Goal: Task Accomplishment & Management: Use online tool/utility

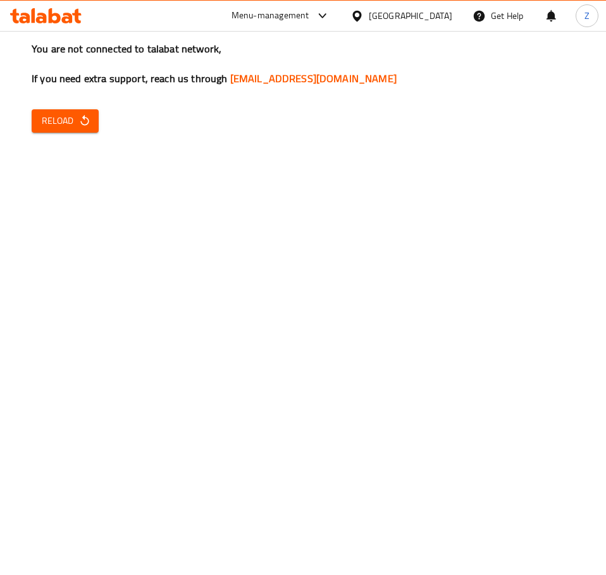
click at [71, 114] on span "Reload" at bounding box center [65, 121] width 47 height 16
click at [44, 118] on span "Reload" at bounding box center [65, 121] width 47 height 16
click at [55, 120] on span "Reload" at bounding box center [65, 121] width 47 height 16
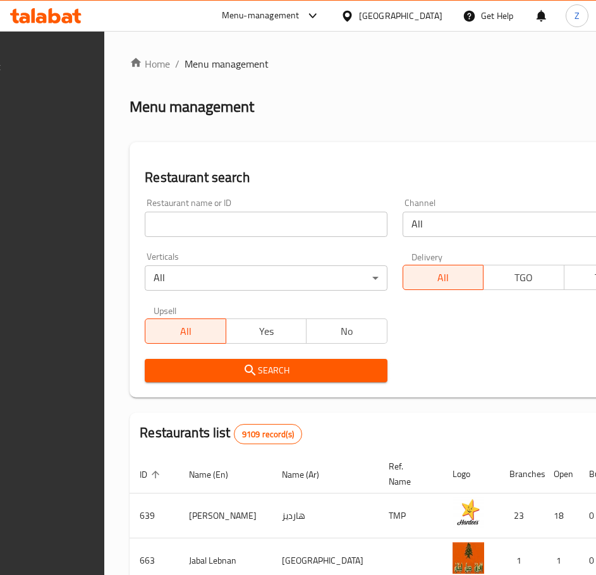
click at [264, 219] on input "search" at bounding box center [266, 224] width 242 height 25
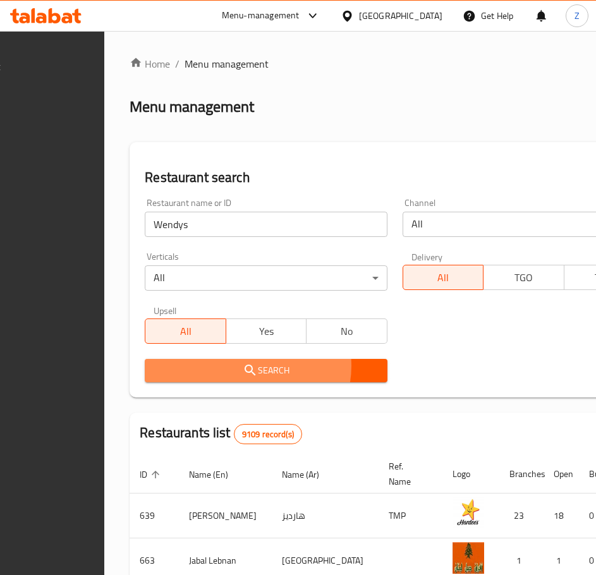
click at [292, 366] on span "Search" at bounding box center [266, 371] width 222 height 16
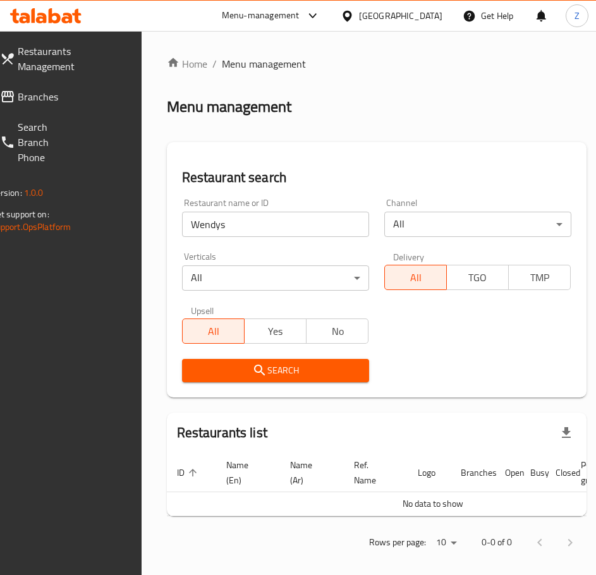
click at [255, 218] on input "Wendys" at bounding box center [275, 224] width 187 height 25
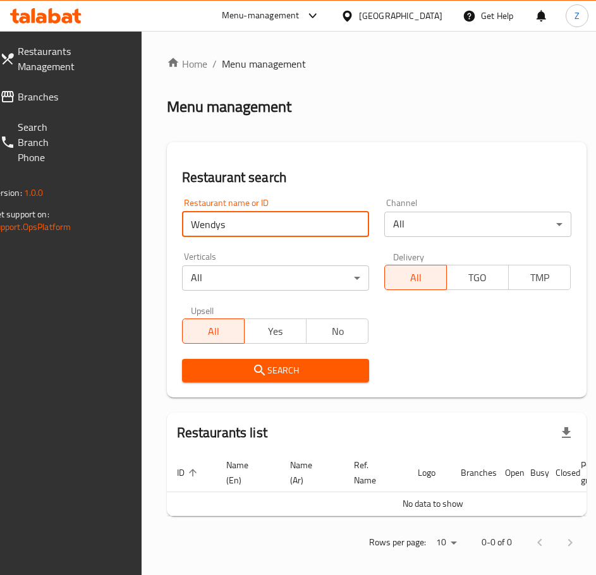
click at [255, 218] on input "Wendys" at bounding box center [275, 224] width 187 height 25
type input "Subway"
click button "Search" at bounding box center [275, 370] width 187 height 23
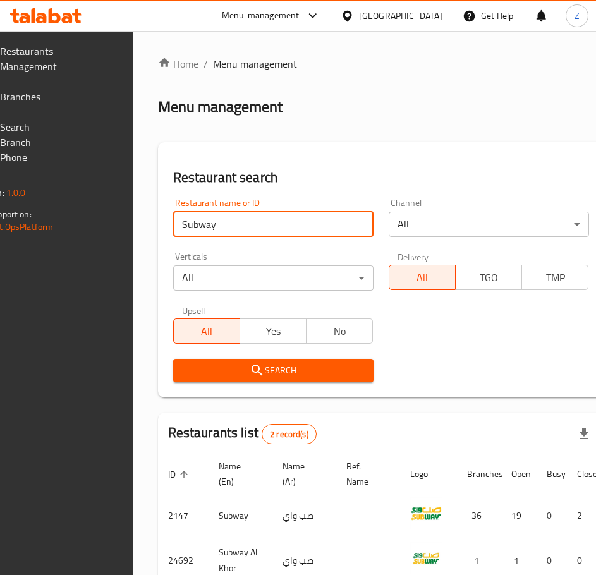
click at [255, 218] on input "Subway" at bounding box center [273, 224] width 200 height 25
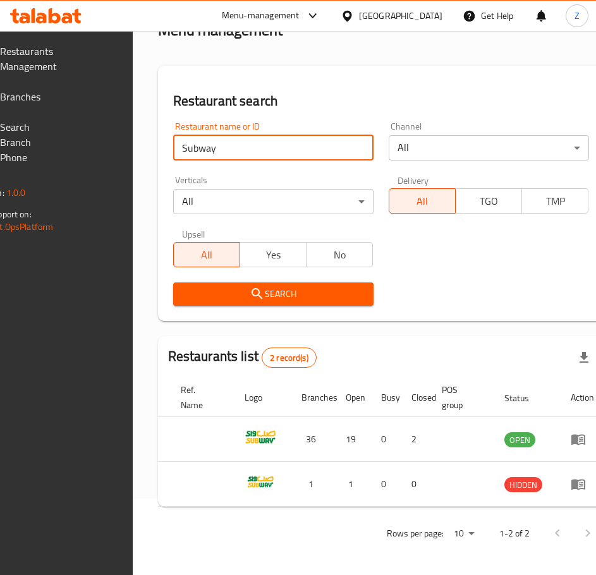
scroll to position [0, 216]
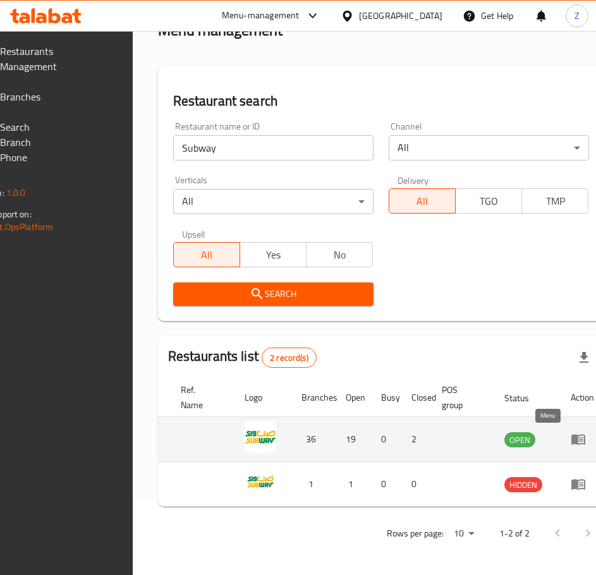
click at [579, 437] on icon "enhanced table" at bounding box center [581, 439] width 4 height 5
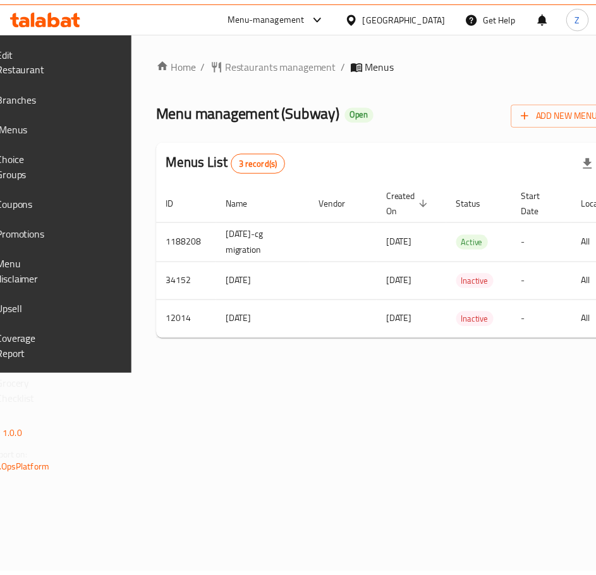
scroll to position [0, 224]
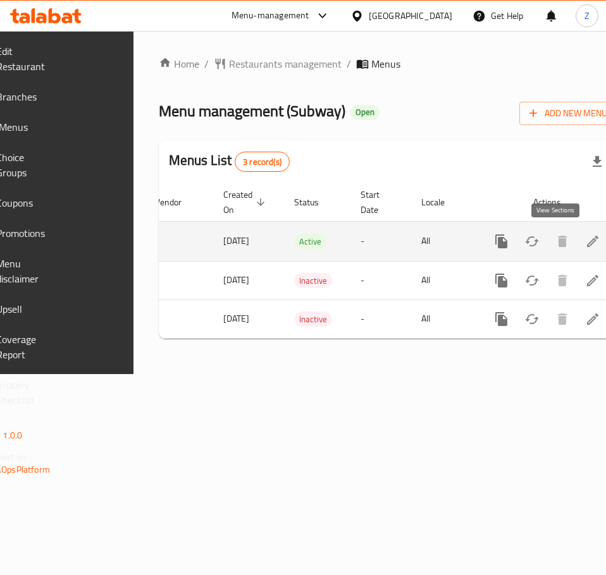
click at [585, 241] on icon "enhanced table" at bounding box center [592, 241] width 15 height 15
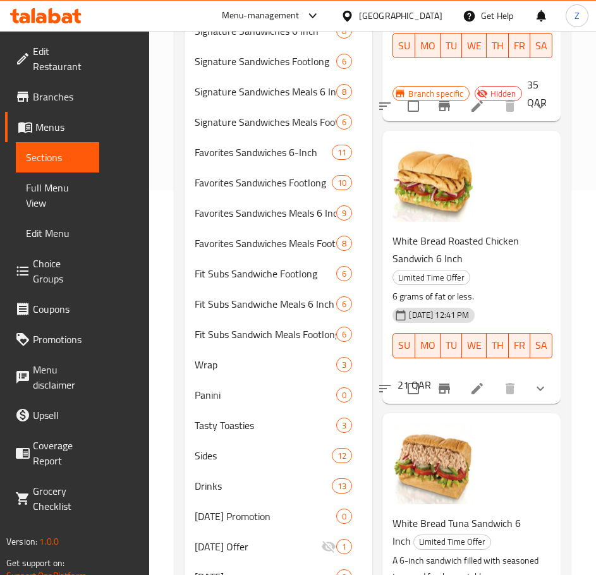
scroll to position [379, 0]
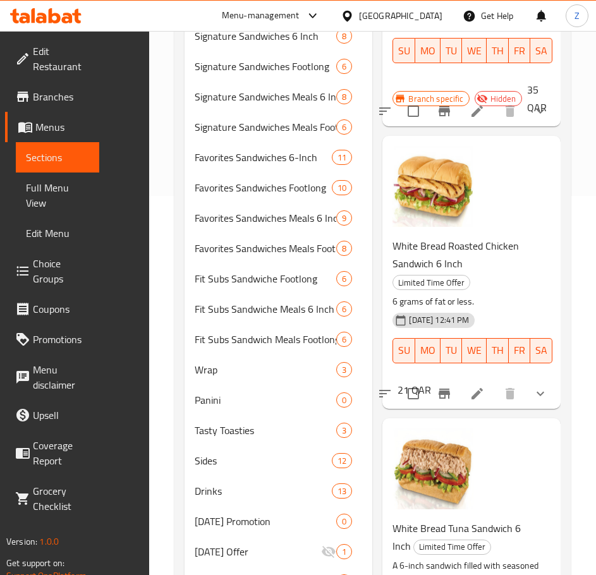
click at [429, 245] on span "White Bread Roasted Chicken Sandwich 6 Inch" at bounding box center [456, 254] width 126 height 37
copy h6 "White Bread Roasted Chicken Sandwich 6 Inch"
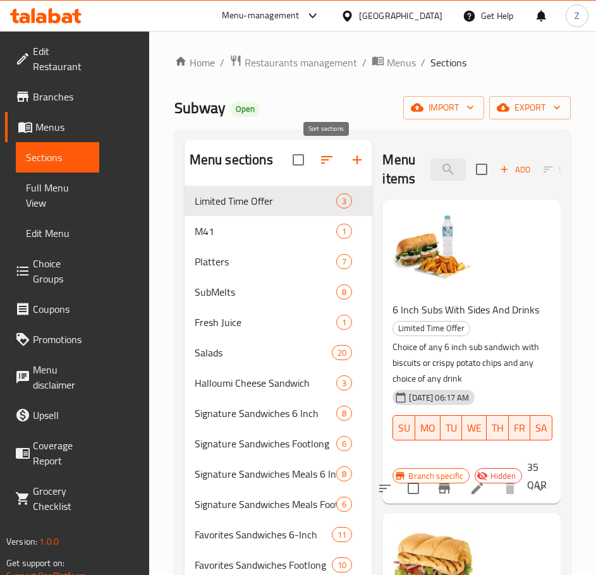
scroll to position [0, 0]
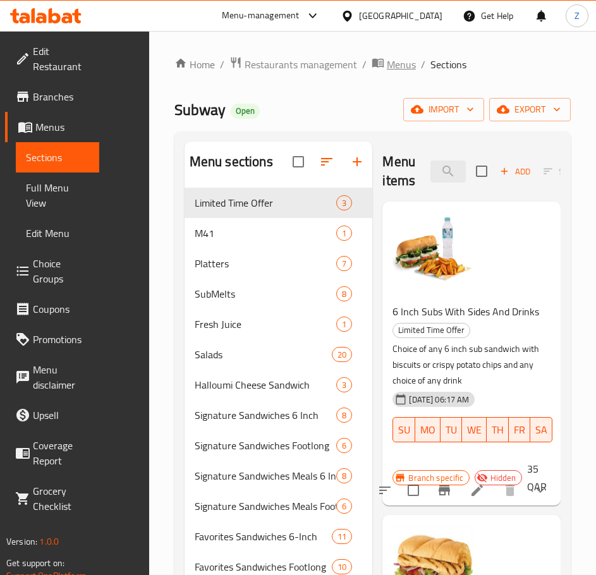
click at [384, 62] on span "breadcrumb" at bounding box center [379, 64] width 15 height 16
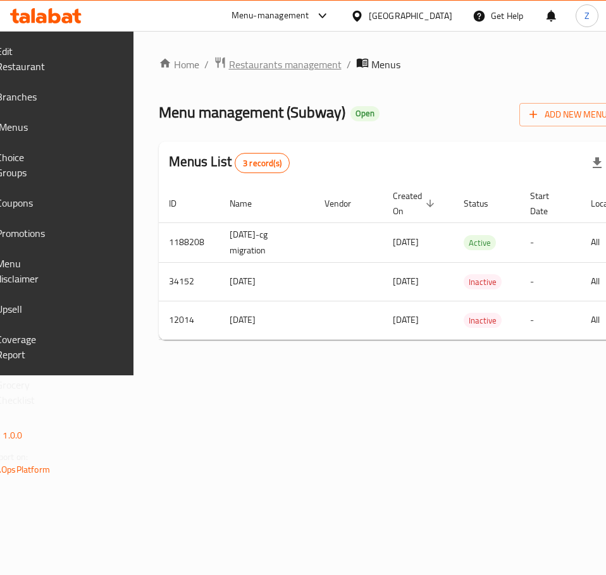
click at [338, 60] on span "Restaurants management" at bounding box center [285, 64] width 113 height 15
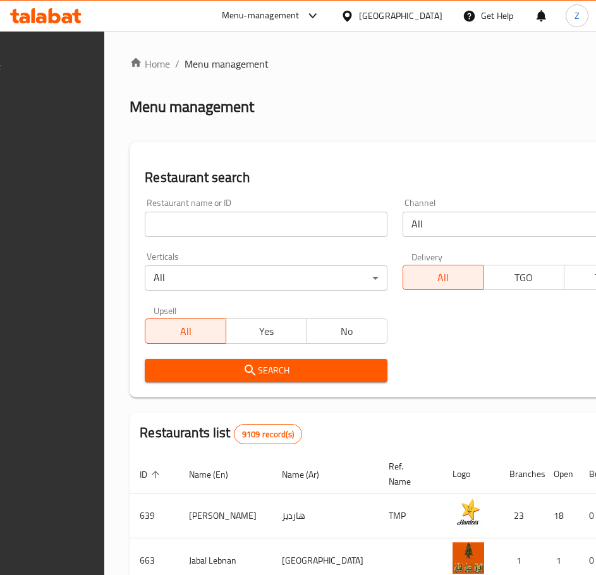
click at [263, 224] on input "search" at bounding box center [266, 224] width 242 height 25
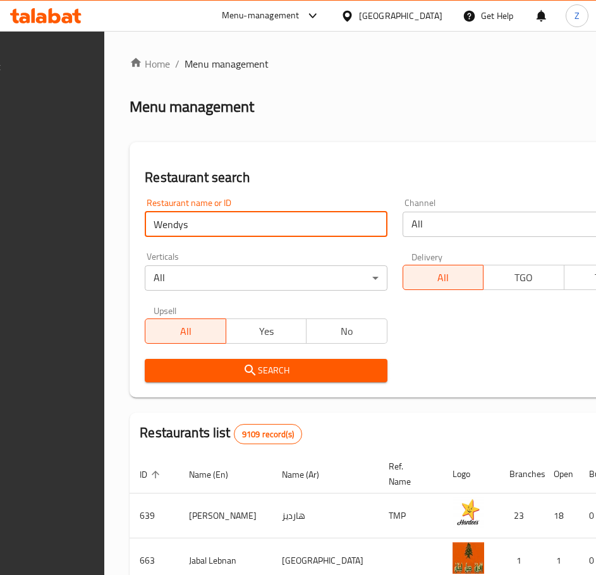
click button "Search" at bounding box center [266, 370] width 242 height 23
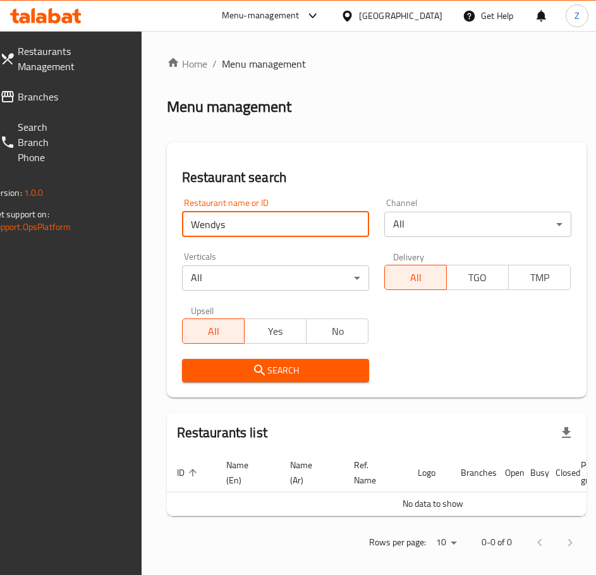
click at [253, 222] on input "Wendys" at bounding box center [275, 224] width 187 height 25
type input "Wendy"
click button "Search" at bounding box center [275, 370] width 187 height 23
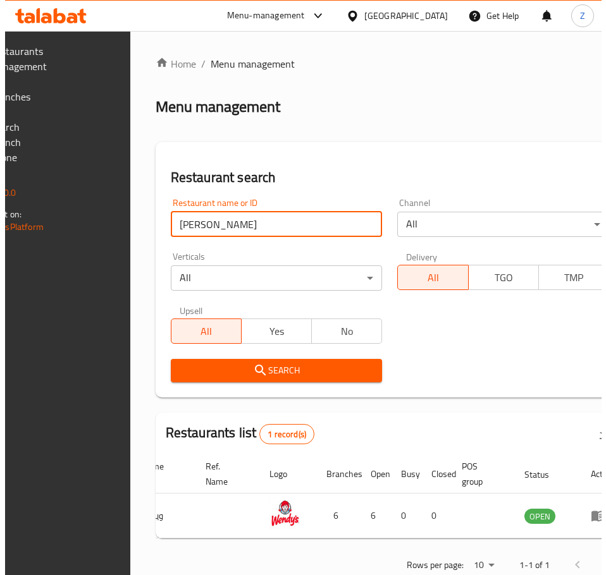
scroll to position [0, 211]
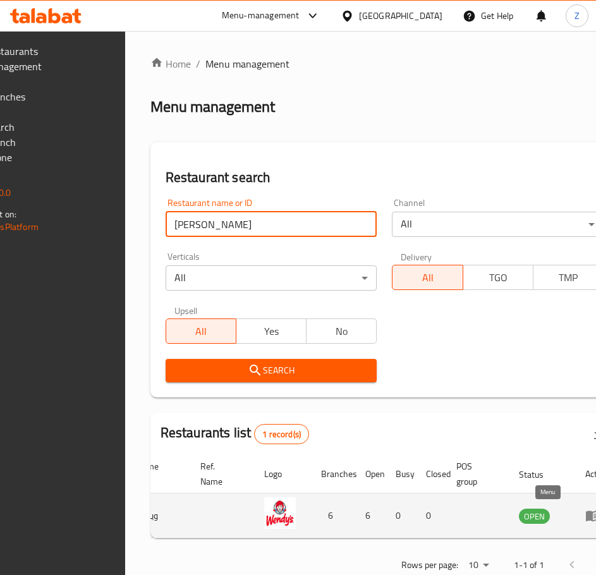
click at [585, 515] on icon "enhanced table" at bounding box center [592, 515] width 15 height 15
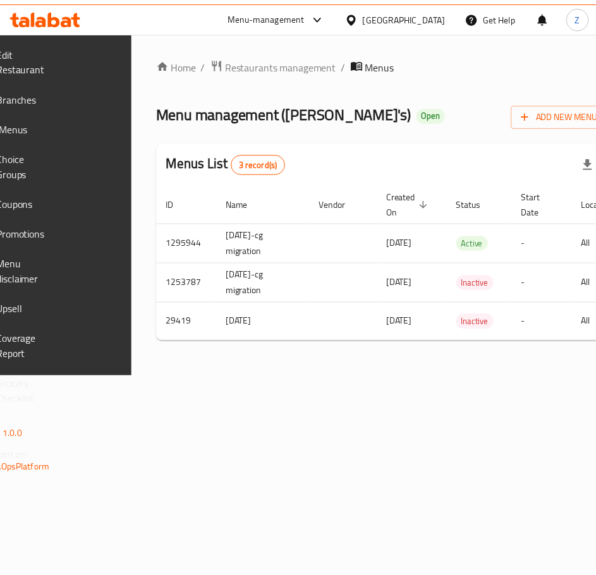
scroll to position [0, 224]
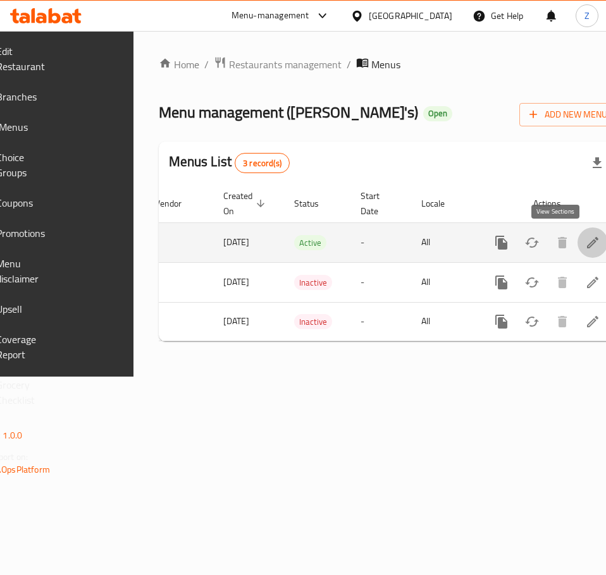
click at [587, 240] on icon "enhanced table" at bounding box center [592, 242] width 11 height 11
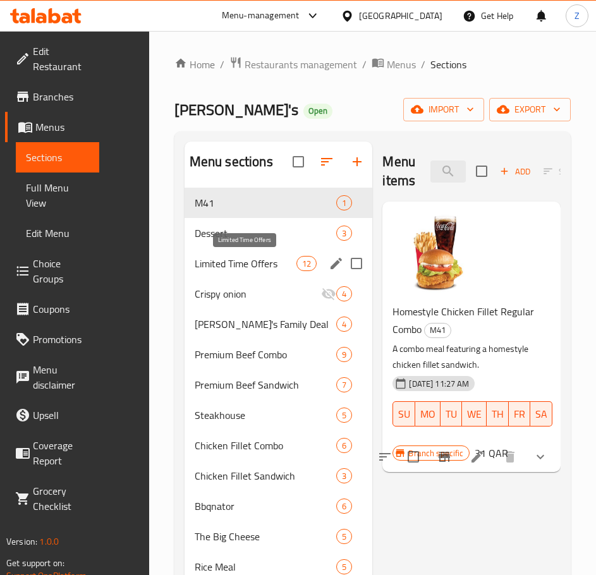
click at [255, 269] on span "Limited Time Offers" at bounding box center [246, 263] width 102 height 15
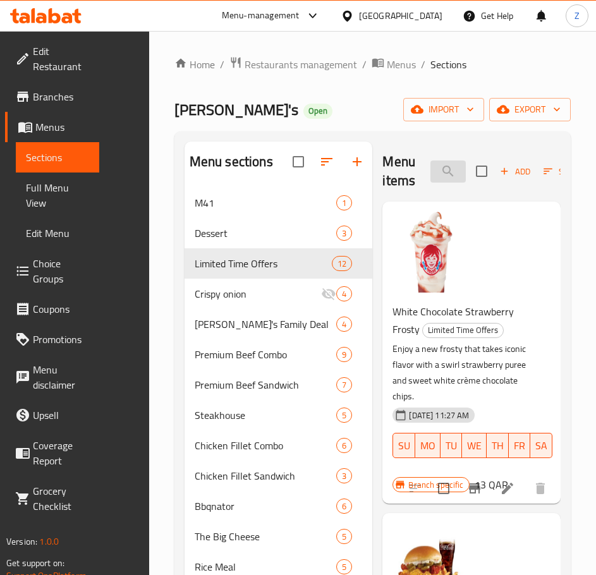
click at [442, 178] on input "search" at bounding box center [447, 172] width 35 height 22
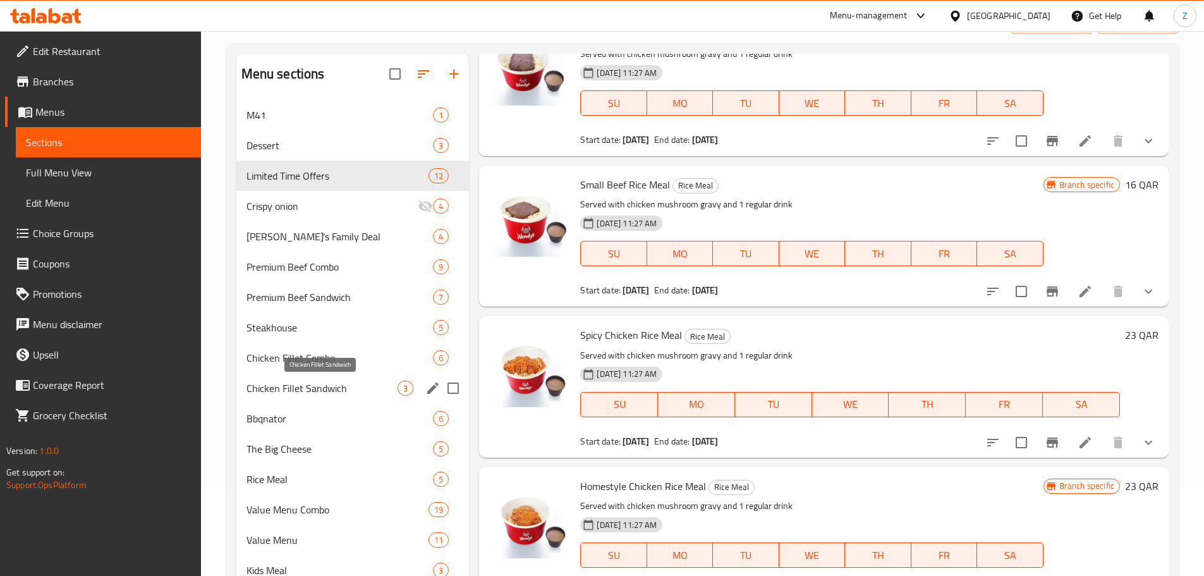
scroll to position [126, 0]
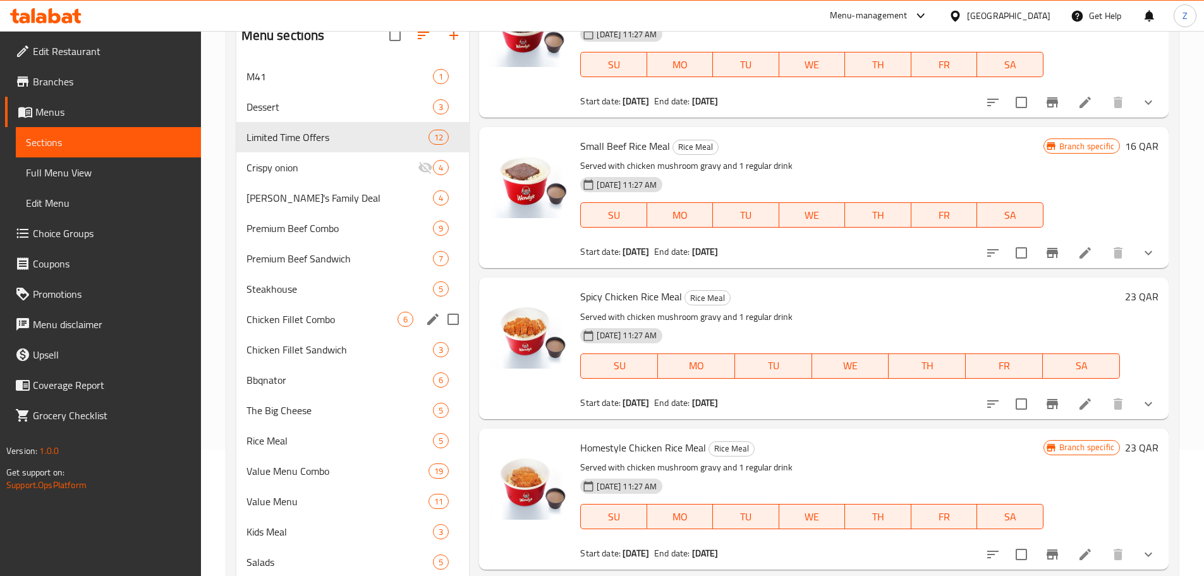
click at [318, 327] on div "Chicken Fillet Combo 6" at bounding box center [352, 319] width 233 height 30
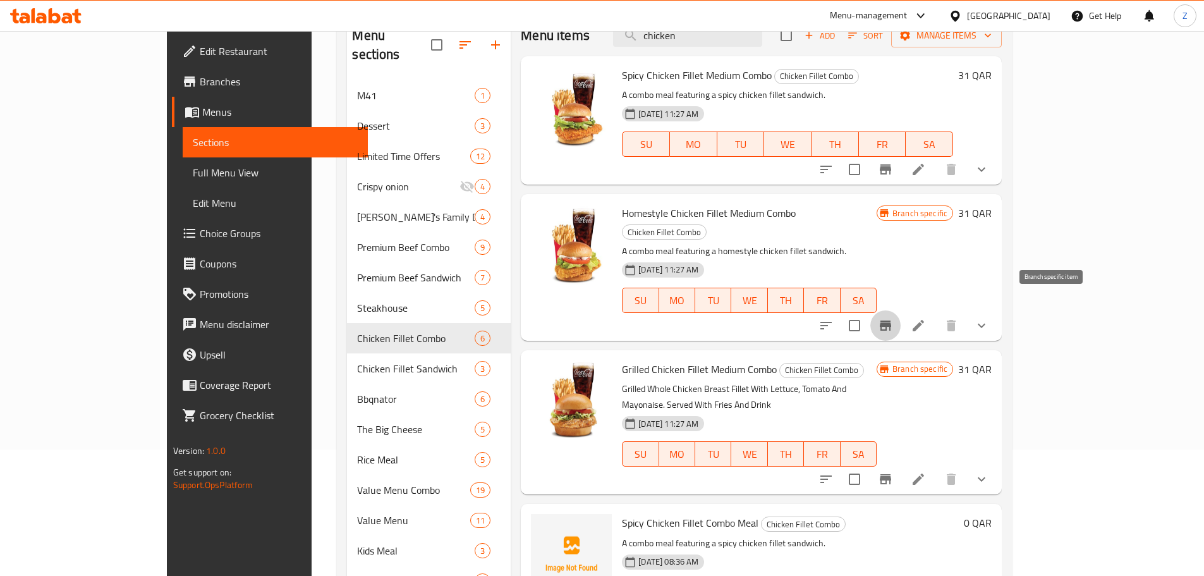
click at [595, 320] on icon "Branch-specific-item" at bounding box center [885, 325] width 11 height 10
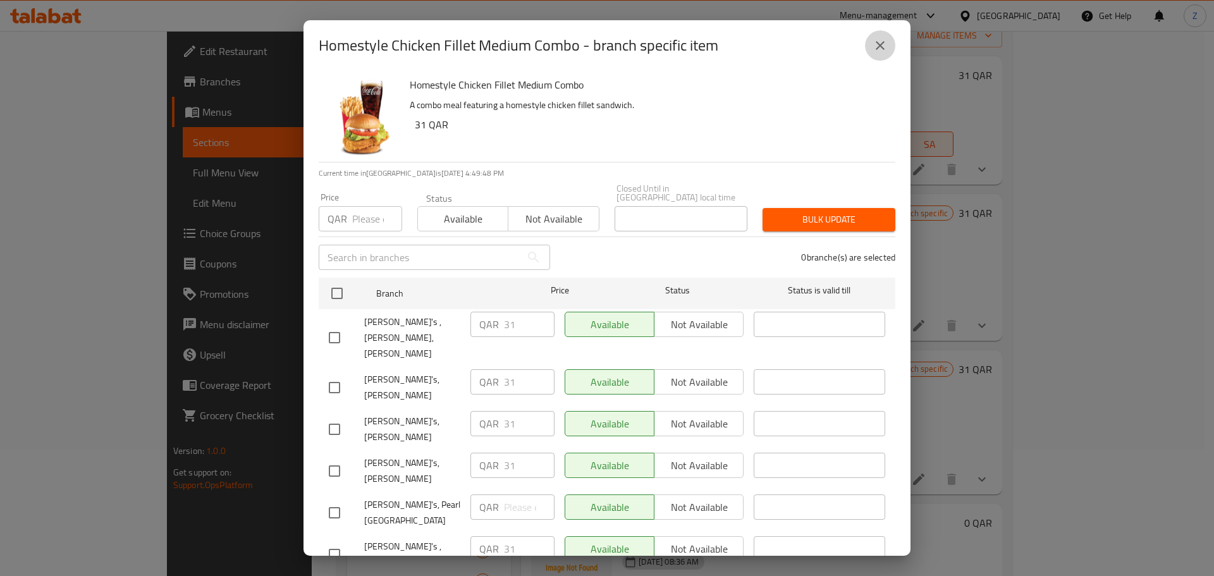
click at [595, 53] on icon "close" at bounding box center [879, 45] width 15 height 15
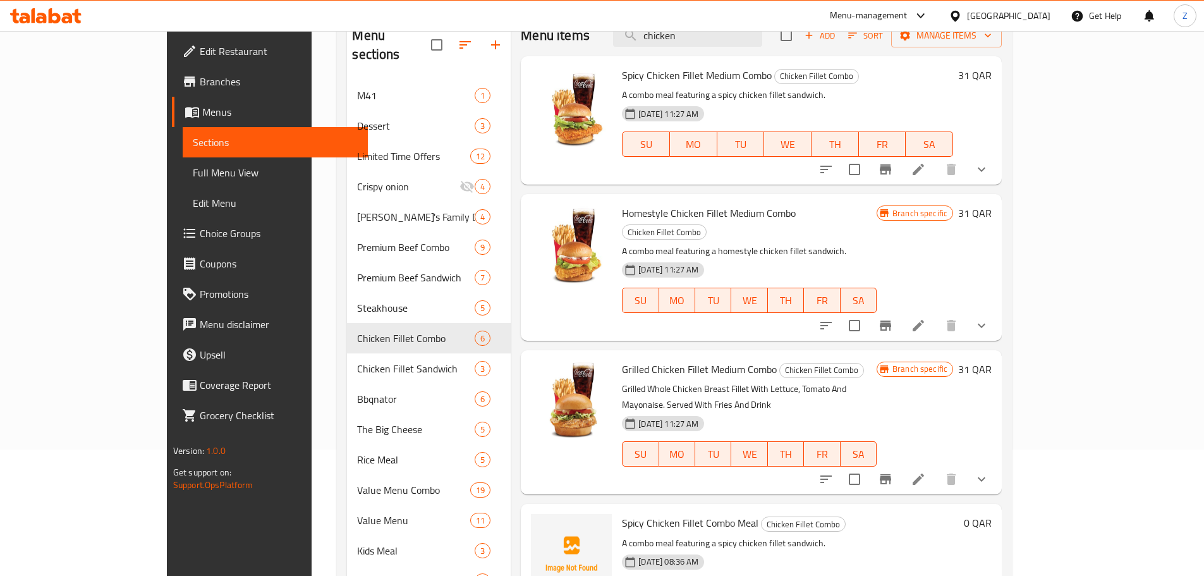
click at [595, 224] on div "Homestyle Chicken Fillet Medium Combo Chicken Fillet Combo A combo meal featuri…" at bounding box center [749, 267] width 265 height 136
click at [595, 212] on span "Homestyle Chicken Fillet Medium Combo" at bounding box center [709, 213] width 174 height 19
copy h6 "Homestyle Chicken Fillet Medium Combo"
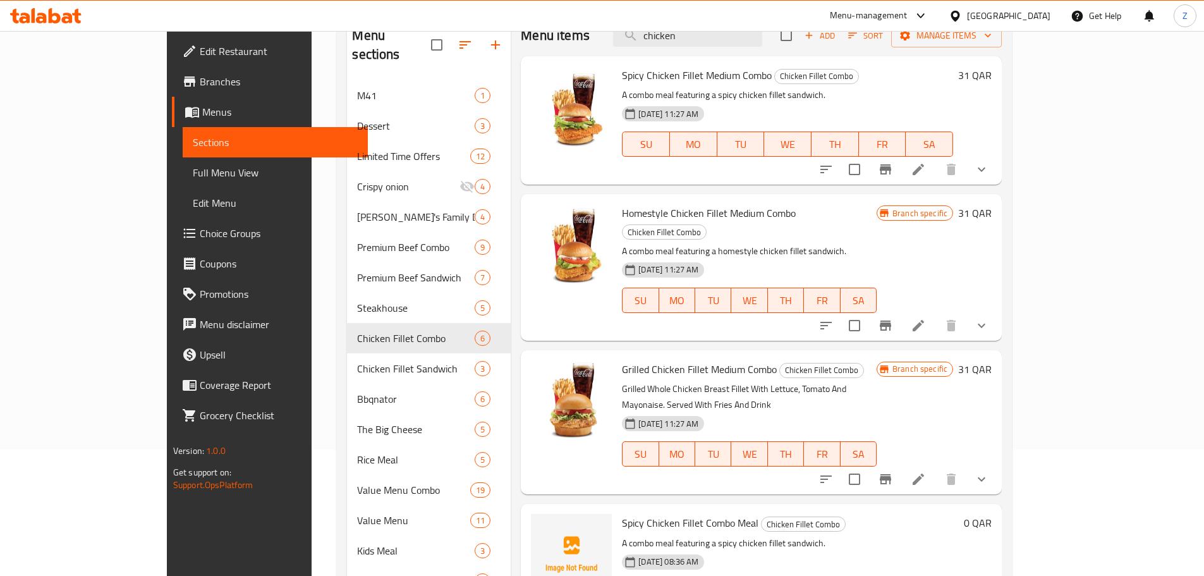
click at [595, 81] on span "Spicy Chicken Fillet Medium Combo" at bounding box center [697, 75] width 150 height 19
copy h6 "Spicy Chicken Fillet Medium Combo"
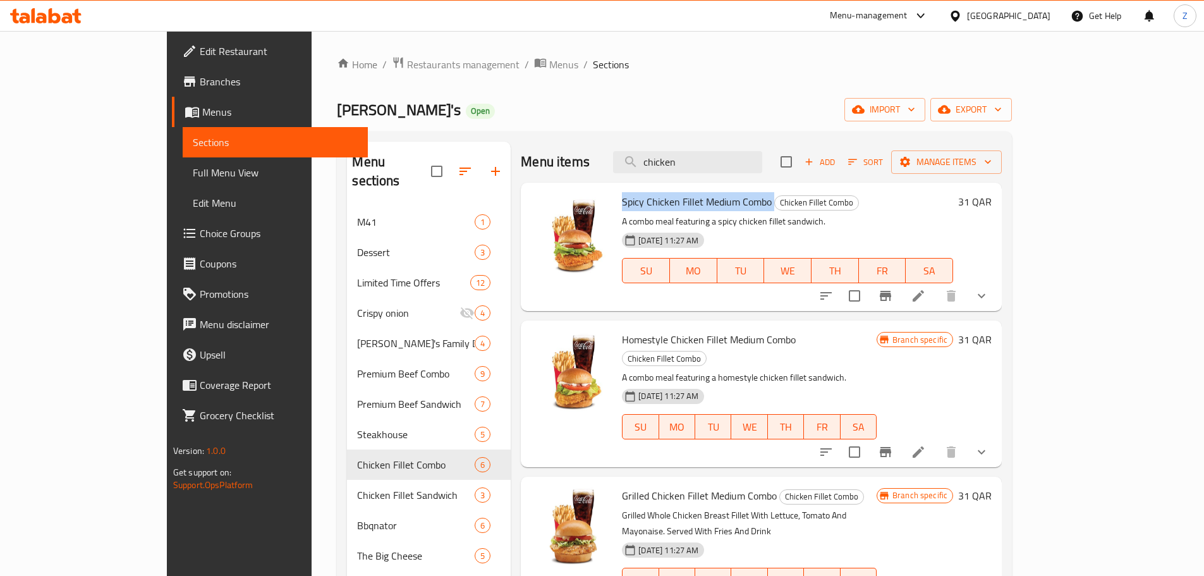
copy h6 "Spicy Chicken Fillet Medium Combo"
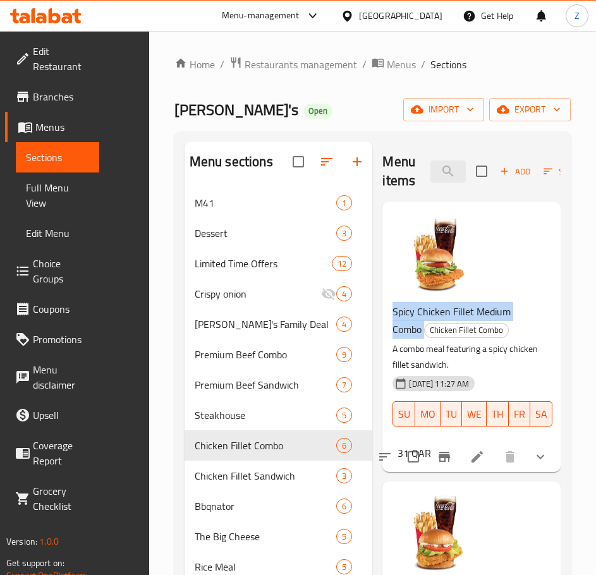
click at [474, 319] on span "Spicy Chicken Fillet Medium Combo" at bounding box center [452, 320] width 118 height 37
drag, startPoint x: 454, startPoint y: 312, endPoint x: 475, endPoint y: 314, distance: 21.0
click at [475, 314] on span "Spicy Chicken Fillet Medium Combo" at bounding box center [452, 320] width 118 height 37
copy span "Fillet"
click at [499, 318] on span "Spicy Chicken Fillet Medium Combo" at bounding box center [452, 320] width 118 height 37
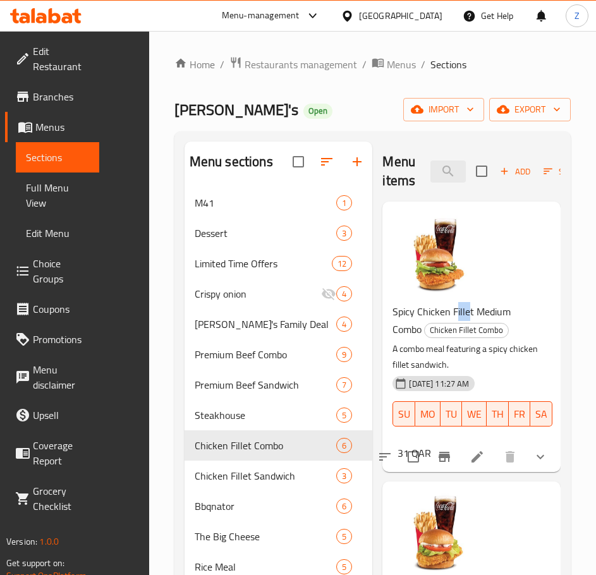
drag, startPoint x: 456, startPoint y: 310, endPoint x: 467, endPoint y: 311, distance: 11.4
click at [467, 311] on span "Spicy Chicken Fillet Medium Combo" at bounding box center [452, 320] width 118 height 37
click at [461, 312] on span "Spicy Chicken Fillet Medium Combo" at bounding box center [452, 320] width 118 height 37
click at [391, 312] on div "Spicy Chicken Fillet Medium Combo Chicken Fillet Combo A combo meal featuring a…" at bounding box center [471, 337] width 178 height 271
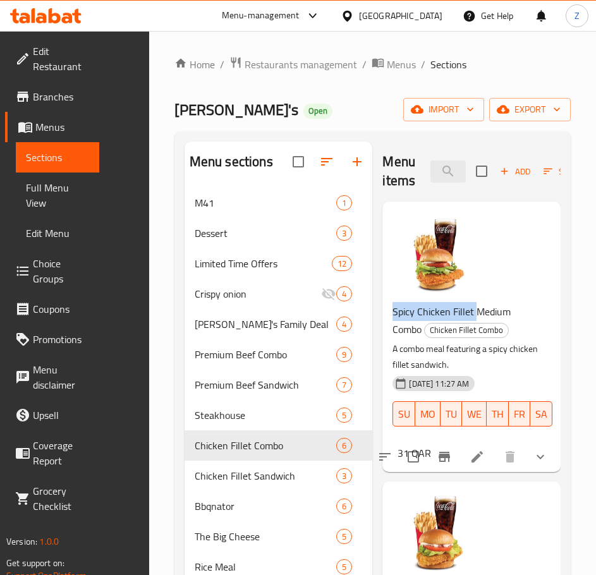
drag, startPoint x: 391, startPoint y: 312, endPoint x: 479, endPoint y: 311, distance: 87.2
click at [479, 311] on div "Spicy Chicken Fillet Medium Combo Chicken Fillet Combo A combo meal featuring a…" at bounding box center [467, 374] width 158 height 152
copy span "Spicy Chicken Fillet"
click at [451, 171] on input "chicken" at bounding box center [447, 172] width 35 height 22
paste input "Spicy Chicken Fillet"
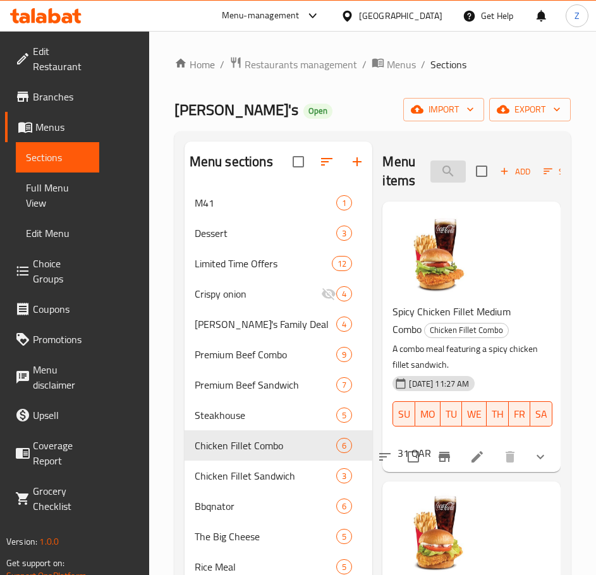
type input "Spicy Chicken Fillet chicken"
drag, startPoint x: 393, startPoint y: 312, endPoint x: 472, endPoint y: 311, distance: 79.0
click at [472, 311] on span "Spicy Chicken Fillet Medium Combo" at bounding box center [452, 320] width 118 height 37
copy span "Spicy Chicken Fillet"
click at [444, 174] on input "search" at bounding box center [447, 172] width 35 height 22
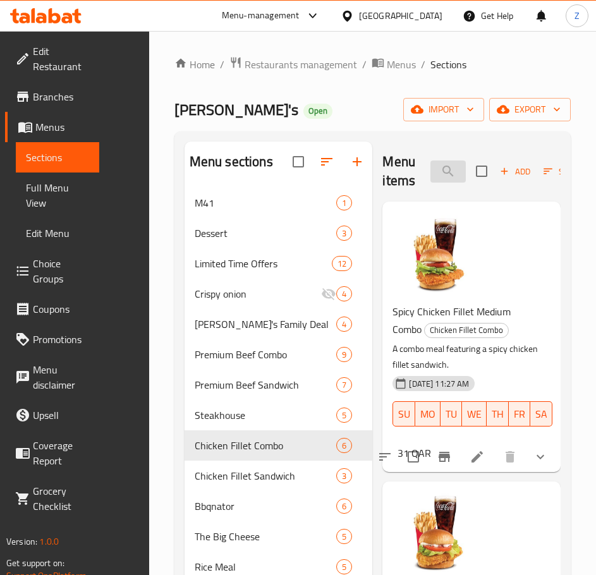
paste input "Spicy Chicken Fillet"
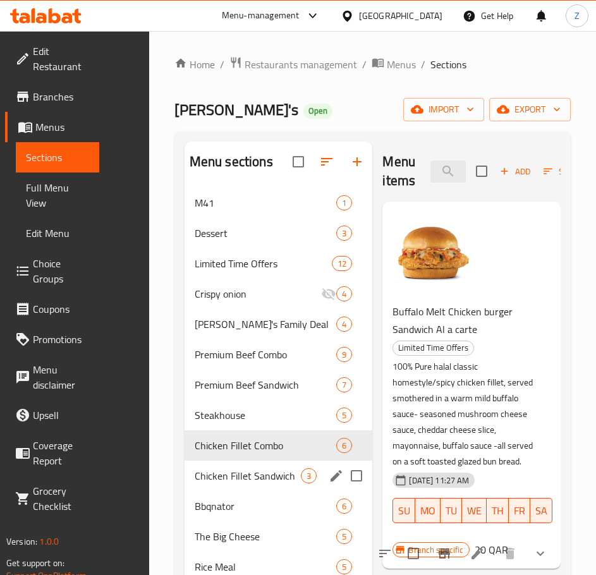
type input "Spicy Chicken Fillet"
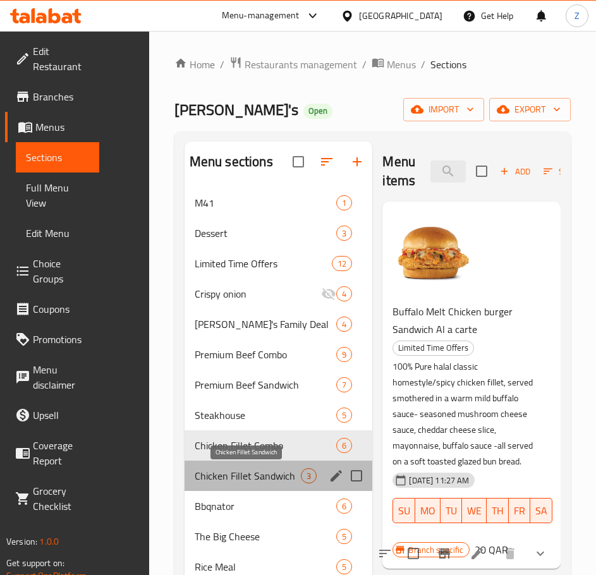
scroll to position [0, 0]
click at [244, 480] on span "Chicken Fillet Sandwich" at bounding box center [248, 475] width 106 height 15
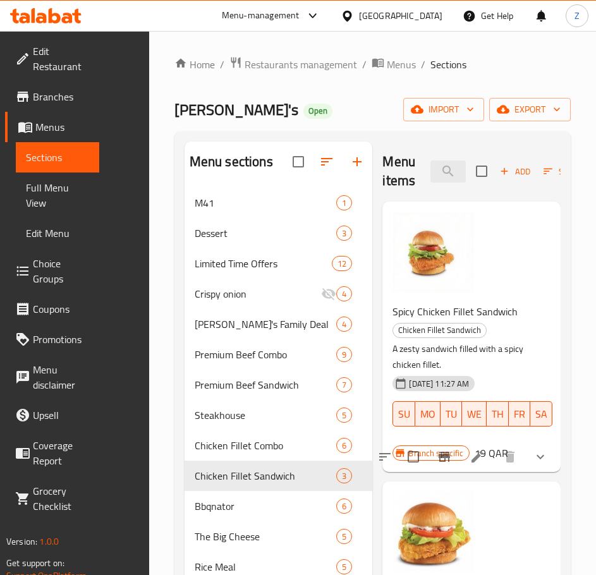
click at [453, 308] on span "Spicy Chicken Fillet Sandwich" at bounding box center [455, 311] width 125 height 19
copy h6 "Spicy Chicken Fillet Sandwich"
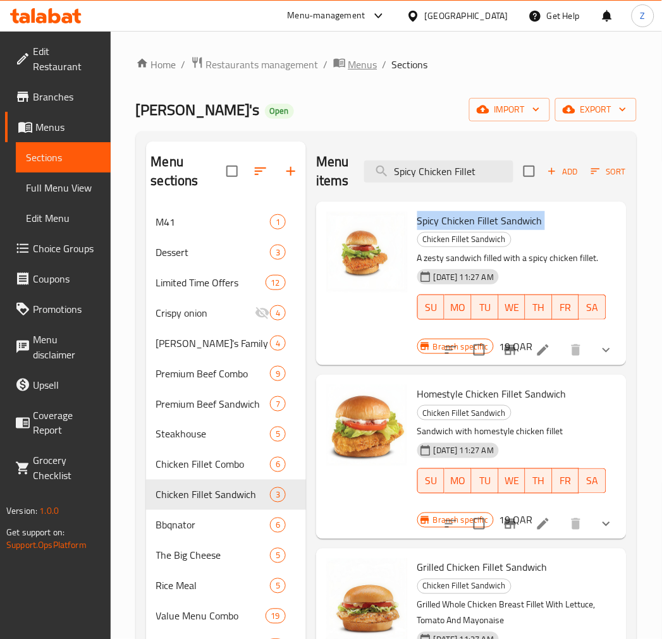
click at [348, 66] on span "Menus" at bounding box center [362, 64] width 29 height 15
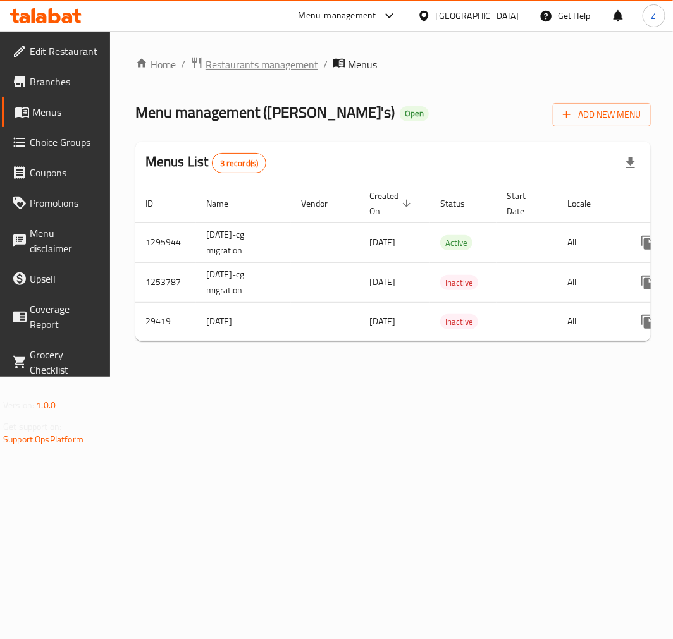
click at [264, 71] on span "Restaurants management" at bounding box center [261, 64] width 113 height 15
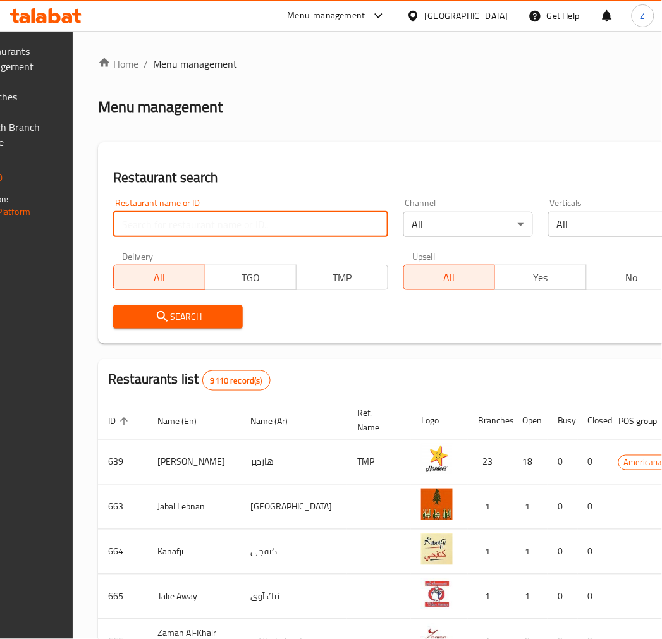
click at [271, 223] on input "search" at bounding box center [250, 224] width 274 height 25
click button "Search" at bounding box center [178, 316] width 130 height 23
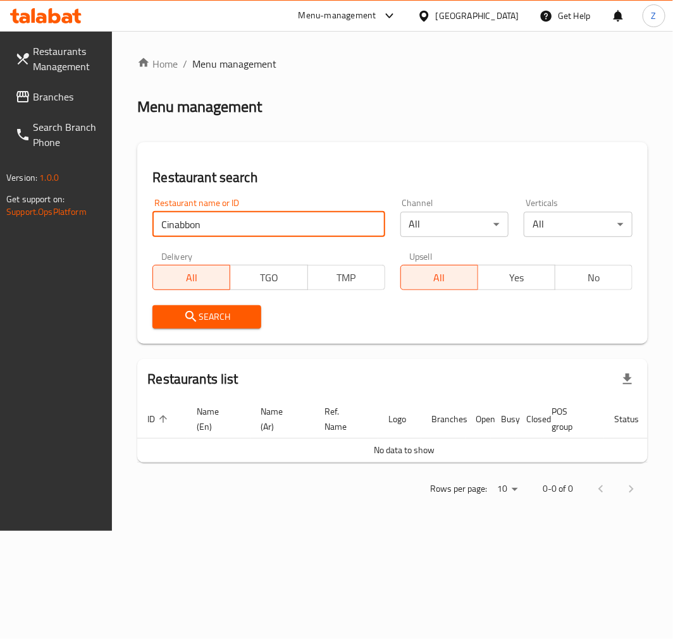
click at [188, 218] on input "Cinabbon" at bounding box center [268, 224] width 232 height 25
type input "Cinnabon"
click button "Search" at bounding box center [206, 316] width 109 height 23
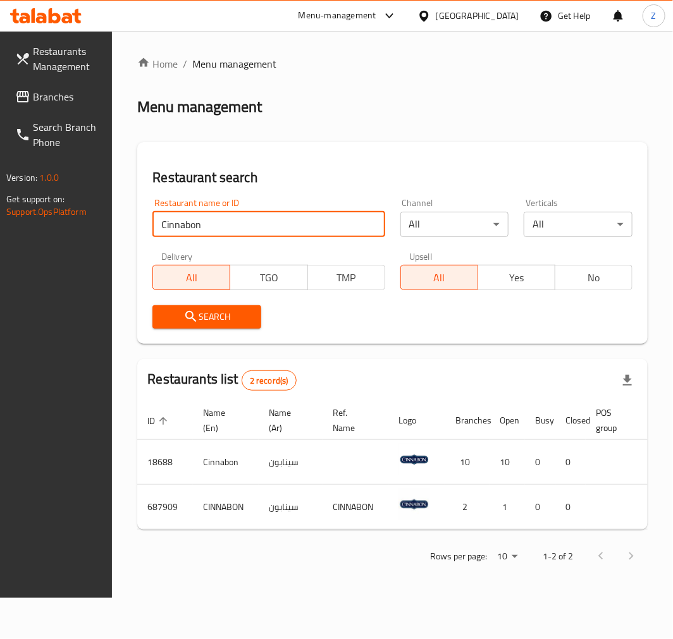
scroll to position [0, 111]
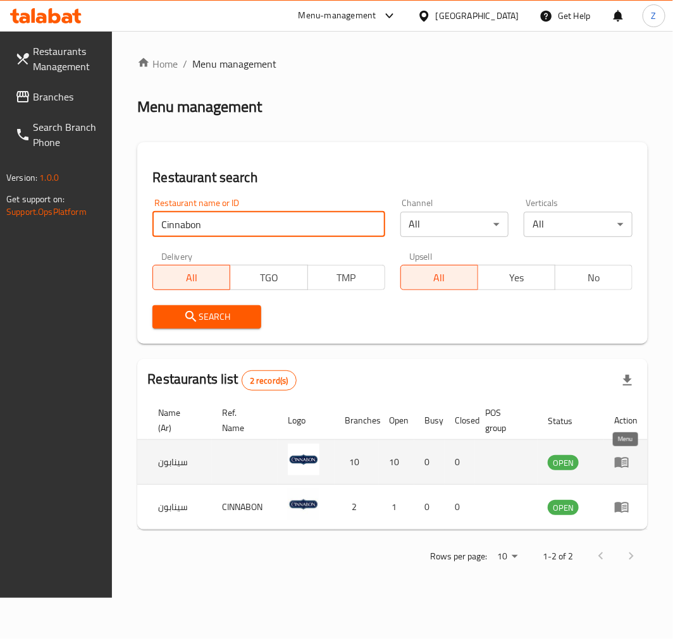
click at [595, 461] on icon "enhanced table" at bounding box center [621, 463] width 14 height 11
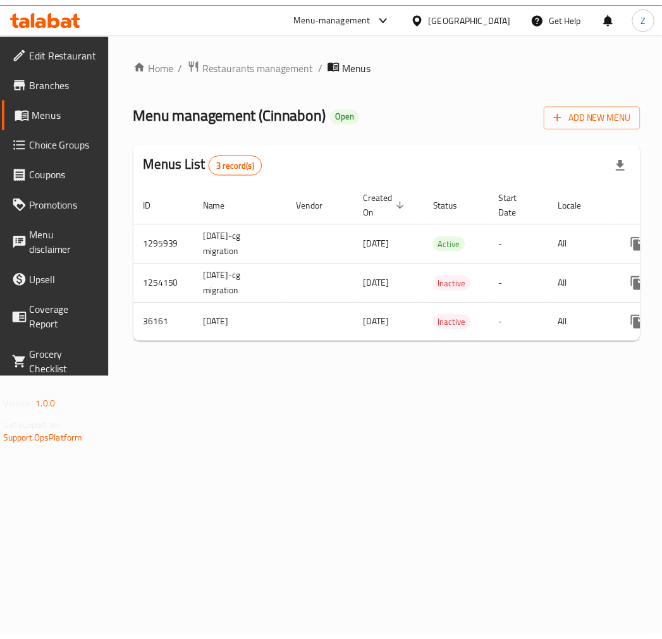
scroll to position [0, 118]
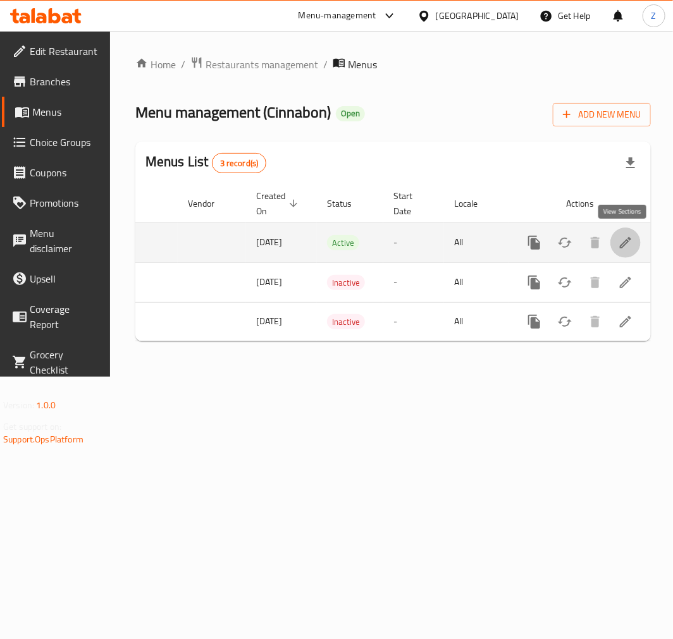
click at [595, 243] on link "enhanced table" at bounding box center [625, 243] width 30 height 30
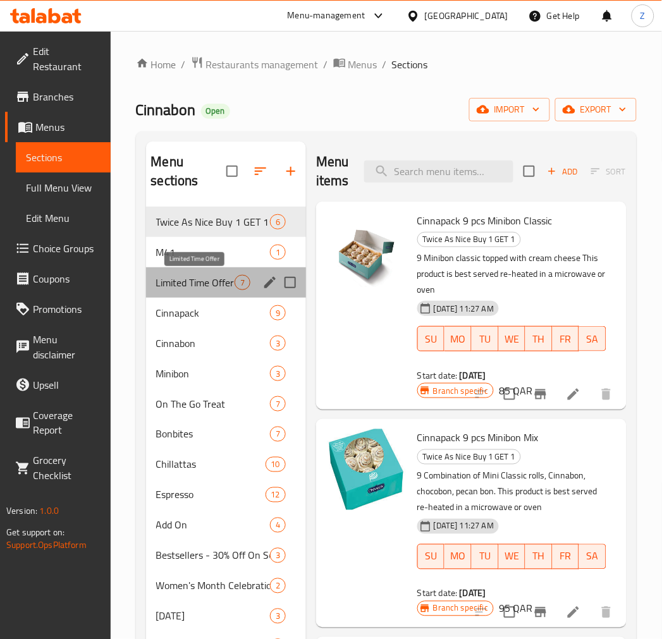
click at [195, 287] on span "Limited Time Offer" at bounding box center [195, 282] width 78 height 15
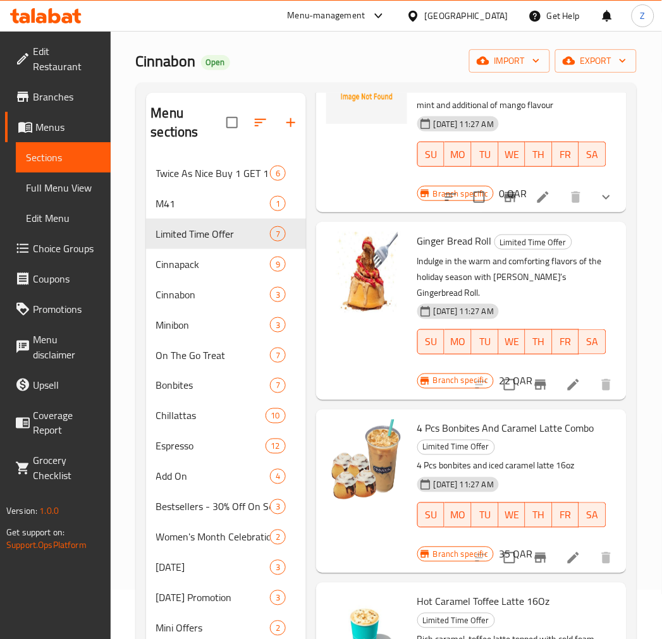
scroll to position [46, 0]
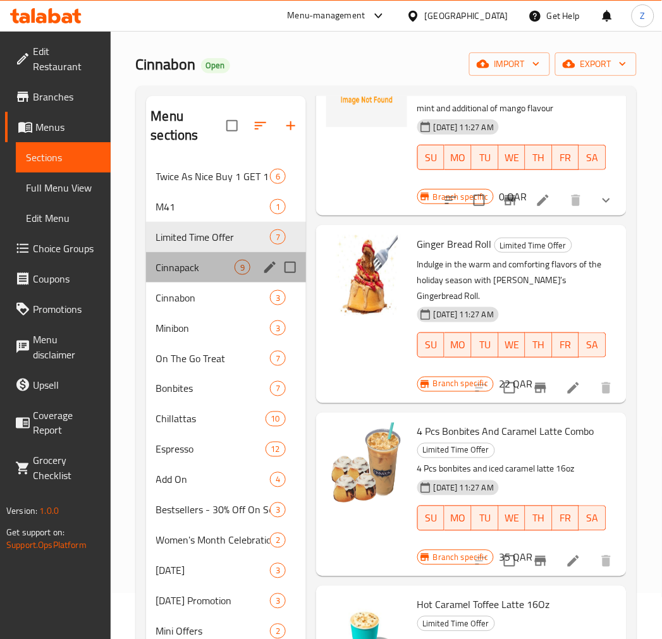
click at [181, 278] on div "Cinnapack 9" at bounding box center [226, 267] width 160 height 30
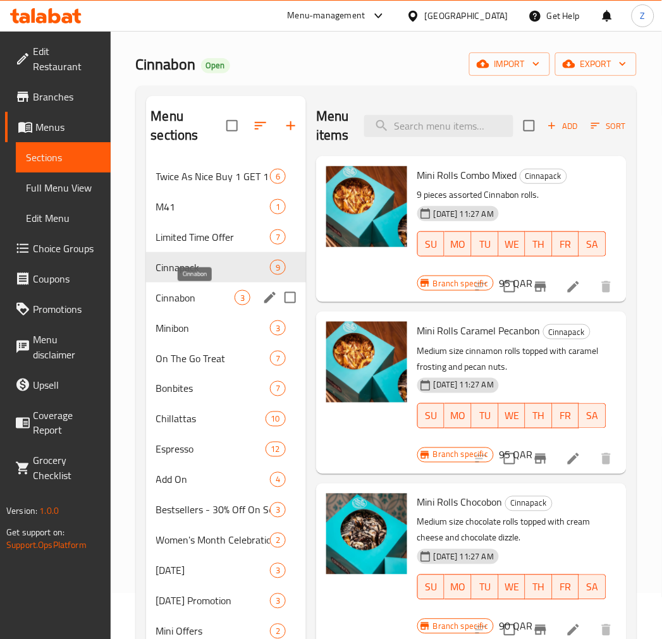
click at [199, 295] on span "Cinnabon" at bounding box center [195, 297] width 78 height 15
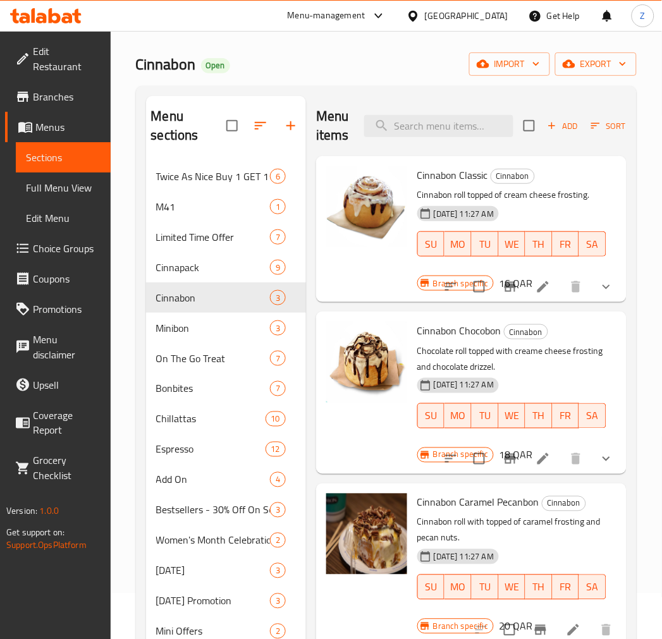
click at [475, 171] on span "Cinnabon Classic" at bounding box center [452, 175] width 71 height 19
copy h6 "Cinnabon Classic"
click at [434, 338] on span "Cinnabon Chocobon" at bounding box center [459, 330] width 84 height 19
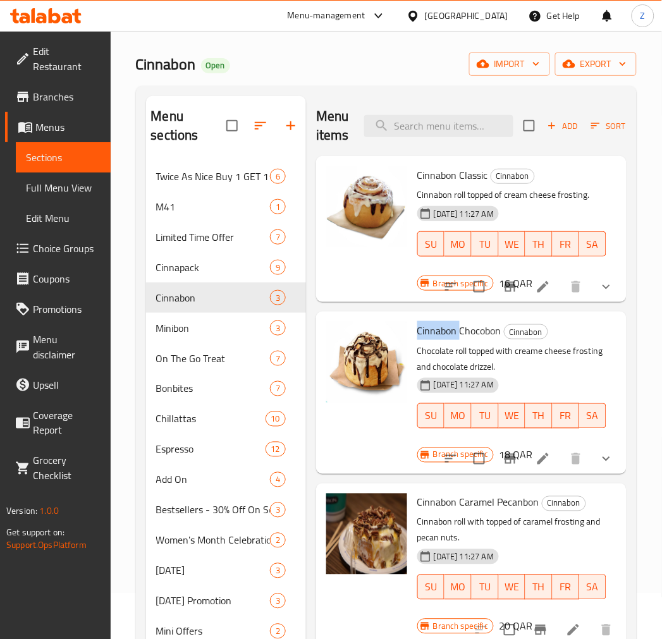
click at [434, 338] on span "Cinnabon Chocobon" at bounding box center [459, 330] width 84 height 19
copy h6 "Cinnabon Chocobon"
click at [475, 497] on span "Cinnabon Caramel Pecanbon" at bounding box center [478, 502] width 122 height 19
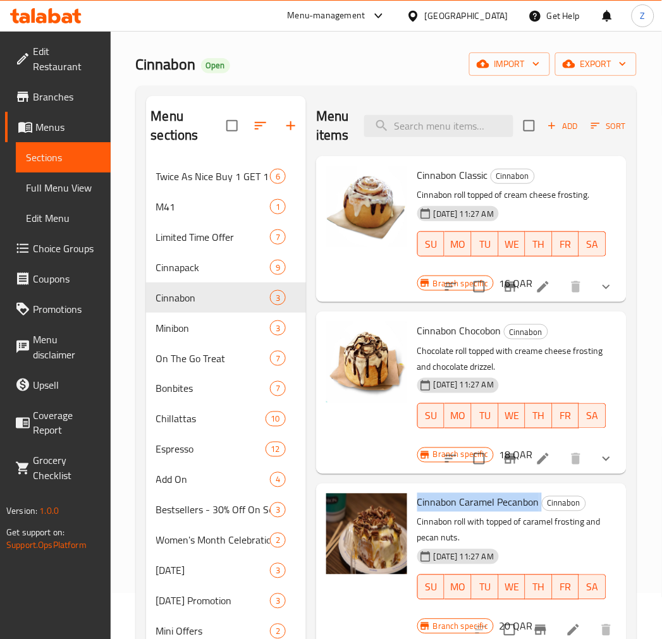
click at [475, 497] on span "Cinnabon Caramel Pecanbon" at bounding box center [478, 502] width 122 height 19
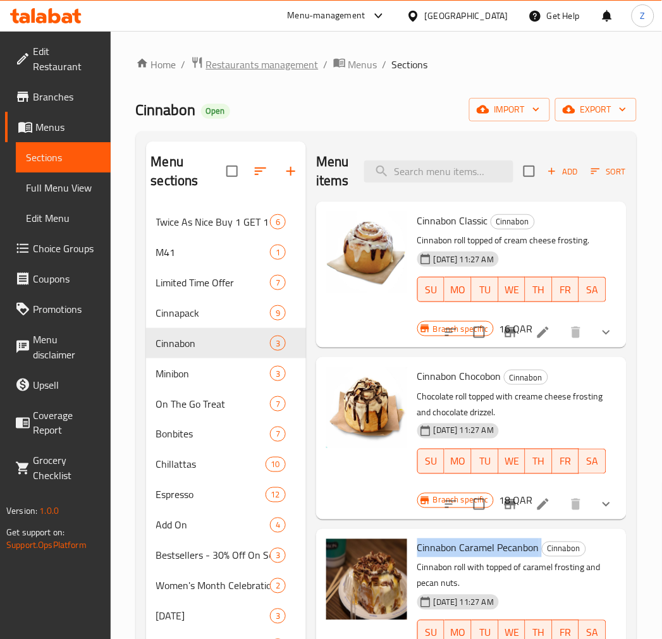
click at [296, 70] on span "Restaurants management" at bounding box center [262, 64] width 113 height 15
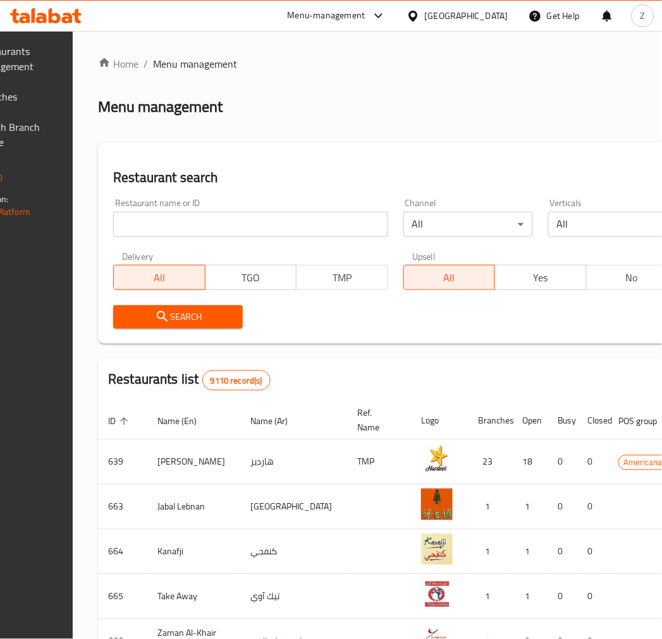
click at [245, 231] on input "search" at bounding box center [250, 224] width 274 height 25
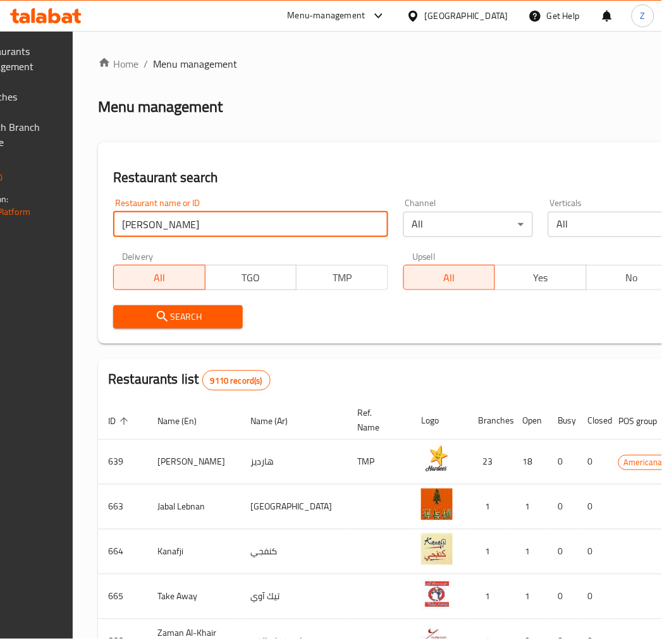
click button "Search" at bounding box center [178, 316] width 130 height 23
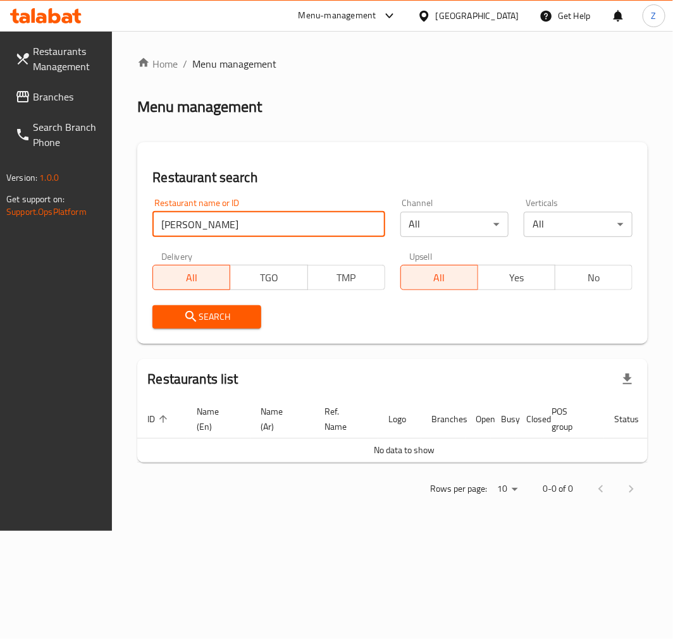
drag, startPoint x: 194, startPoint y: 221, endPoint x: 188, endPoint y: 225, distance: 6.8
click at [188, 225] on input "Al Abdullah" at bounding box center [268, 224] width 232 height 25
click button "Search" at bounding box center [206, 316] width 109 height 23
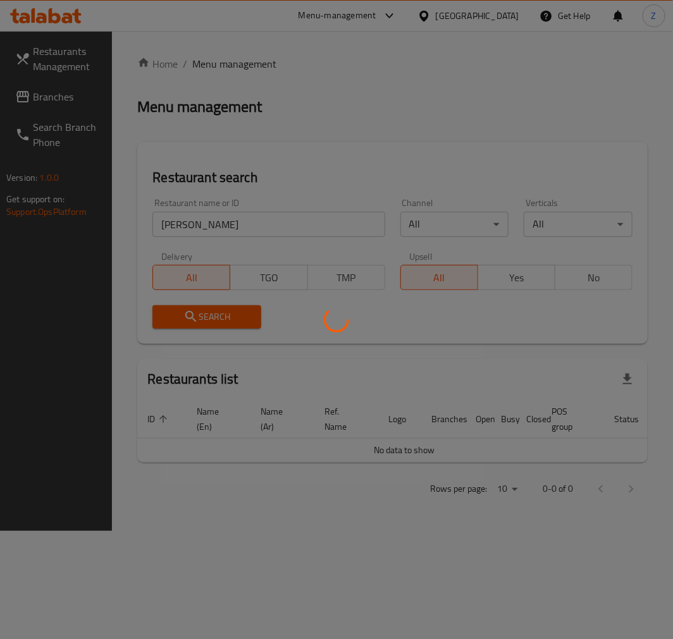
click at [199, 226] on div at bounding box center [336, 319] width 673 height 639
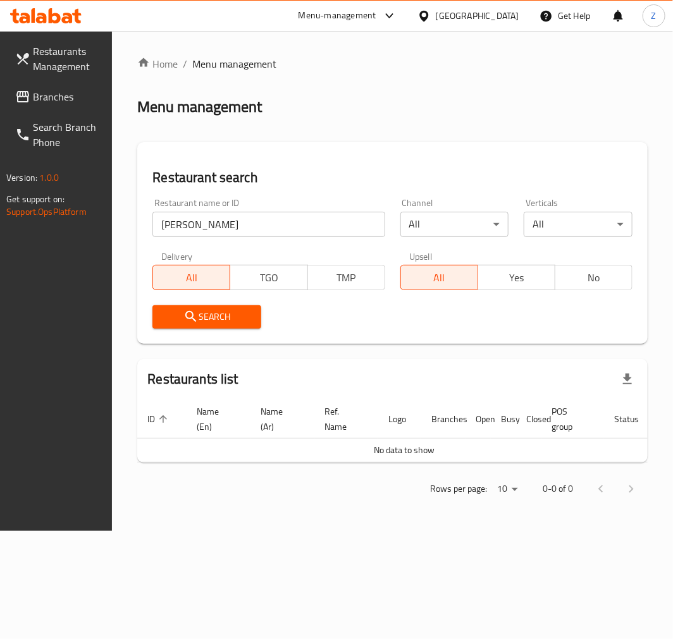
click at [209, 228] on input "Al Abdallah" at bounding box center [268, 224] width 232 height 25
drag, startPoint x: 176, startPoint y: 226, endPoint x: 83, endPoint y: 231, distance: 93.1
click at [83, 231] on div "Restaurants Management Branches Search Branch Phone Version: 1.0.0 Get support …" at bounding box center [336, 281] width 673 height 500
type input "Abdallah"
click button "Search" at bounding box center [206, 316] width 109 height 23
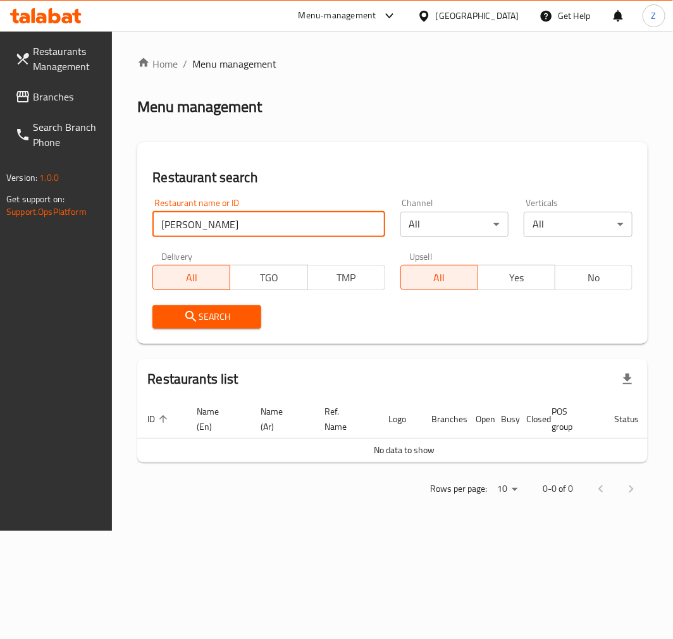
click at [231, 232] on input "Abdallah" at bounding box center [268, 224] width 232 height 25
type input "Abdallah"
click button "Search" at bounding box center [206, 316] width 109 height 23
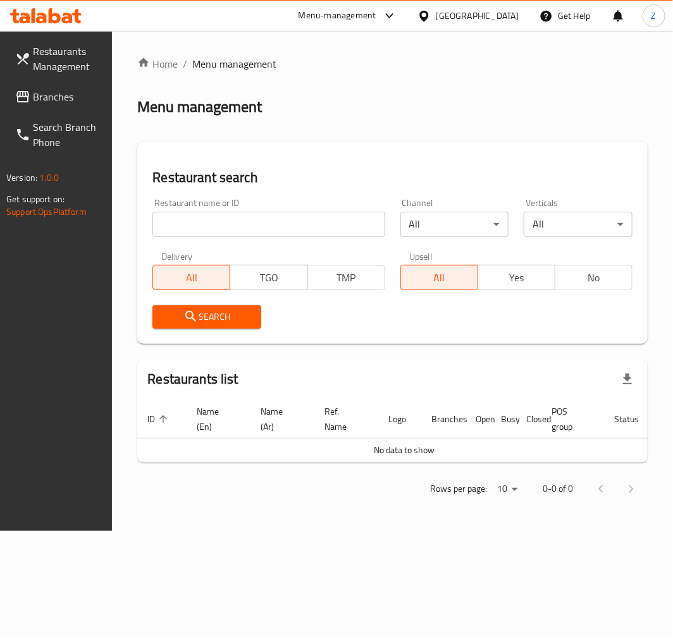
click at [228, 230] on input "search" at bounding box center [268, 224] width 232 height 25
paste input "673529"
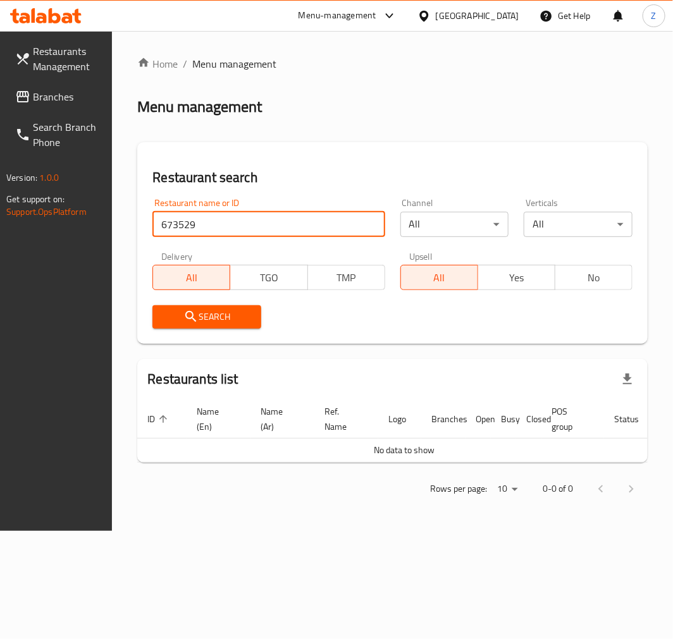
type input "673529"
click button "Search" at bounding box center [206, 316] width 109 height 23
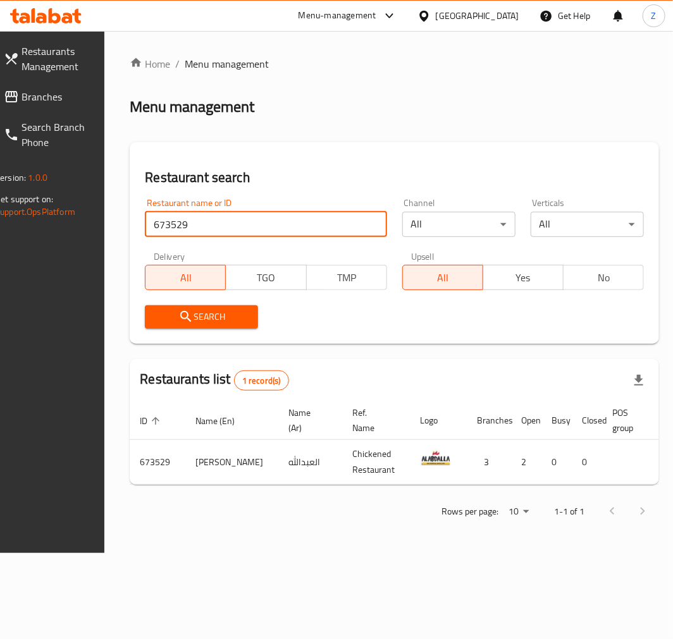
scroll to position [0, 104]
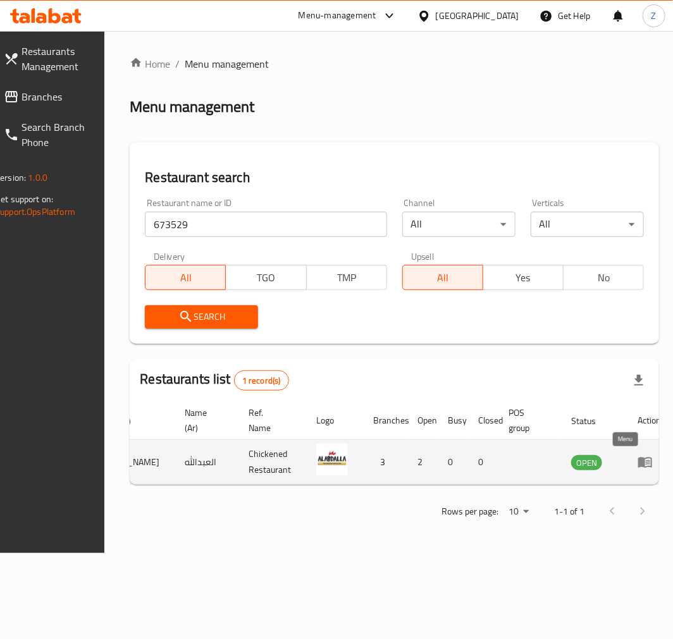
click at [595, 458] on icon "enhanced table" at bounding box center [645, 463] width 14 height 11
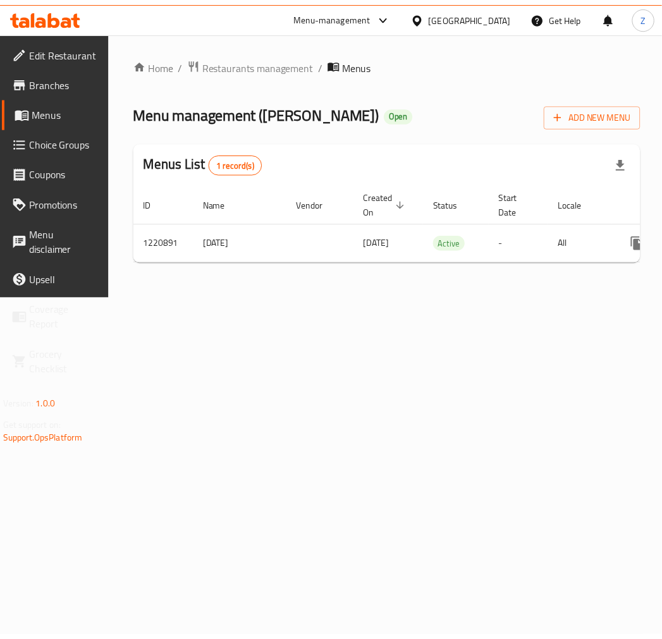
scroll to position [0, 118]
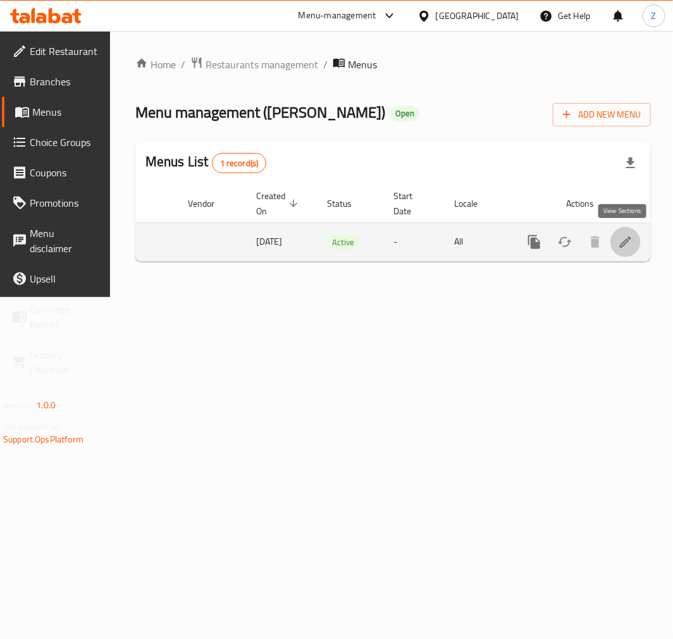
click at [595, 248] on icon "enhanced table" at bounding box center [625, 242] width 15 height 15
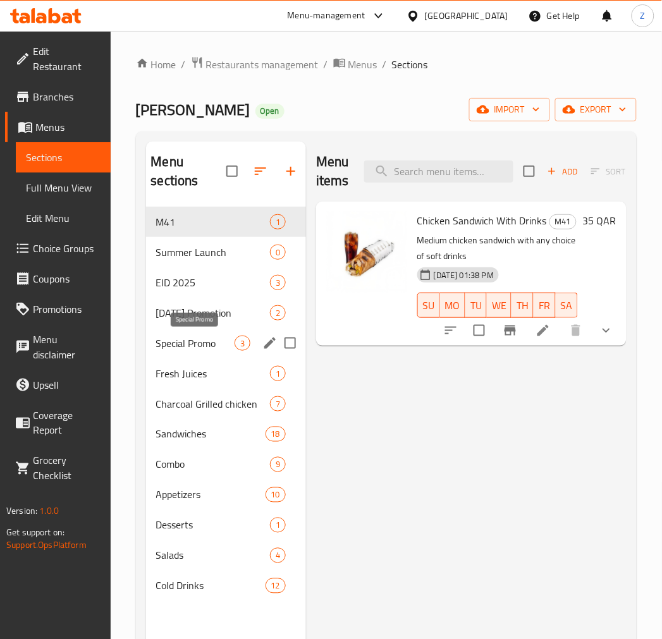
click at [198, 344] on span "Special Promo" at bounding box center [195, 343] width 78 height 15
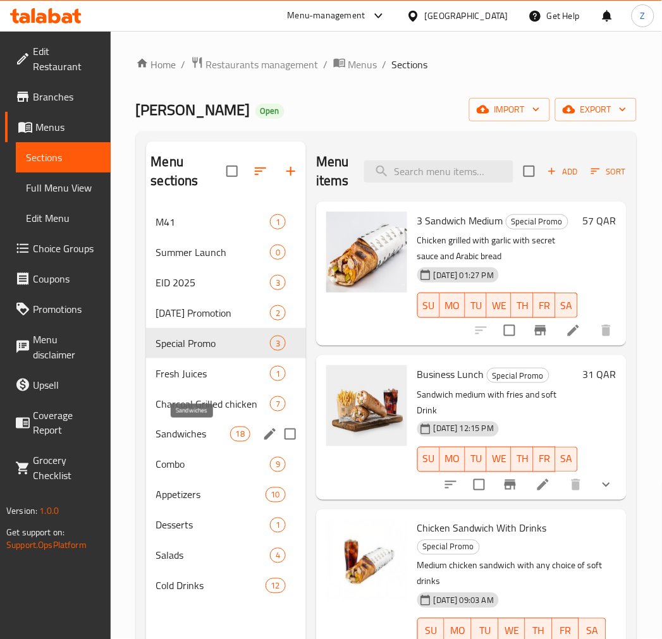
click at [198, 437] on span "Sandwiches" at bounding box center [193, 434] width 74 height 15
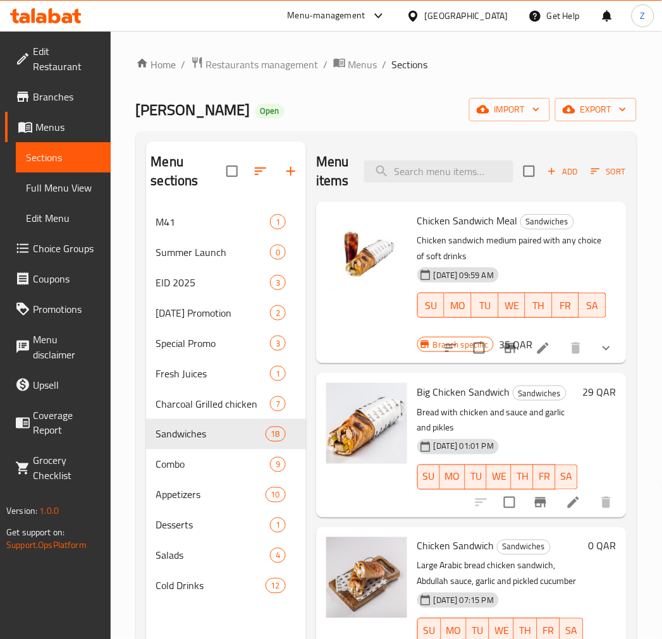
click at [471, 390] on span "Big Chicken Sandwich" at bounding box center [463, 391] width 93 height 19
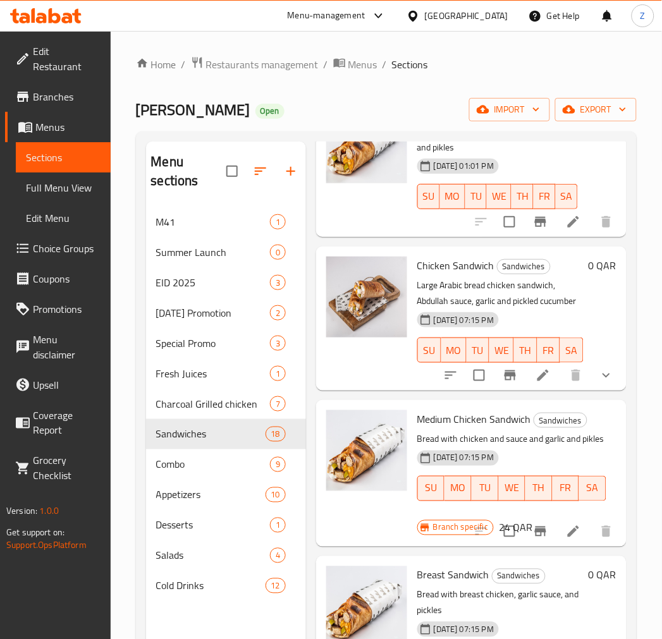
scroll to position [351, 0]
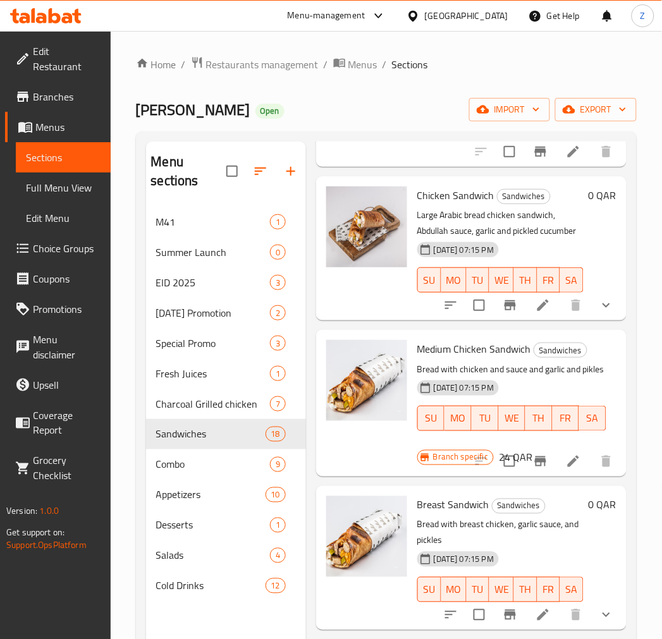
click at [451, 358] on span "Medium Chicken Sandwich" at bounding box center [474, 348] width 114 height 19
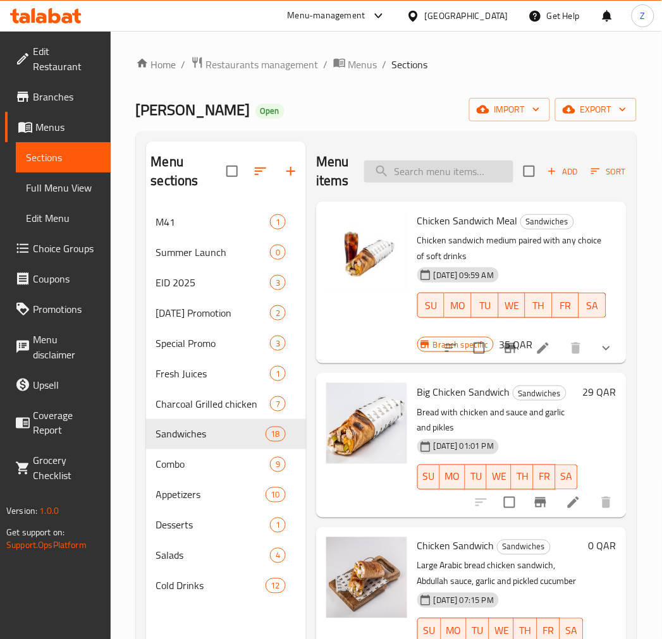
click at [426, 168] on input "search" at bounding box center [438, 172] width 149 height 22
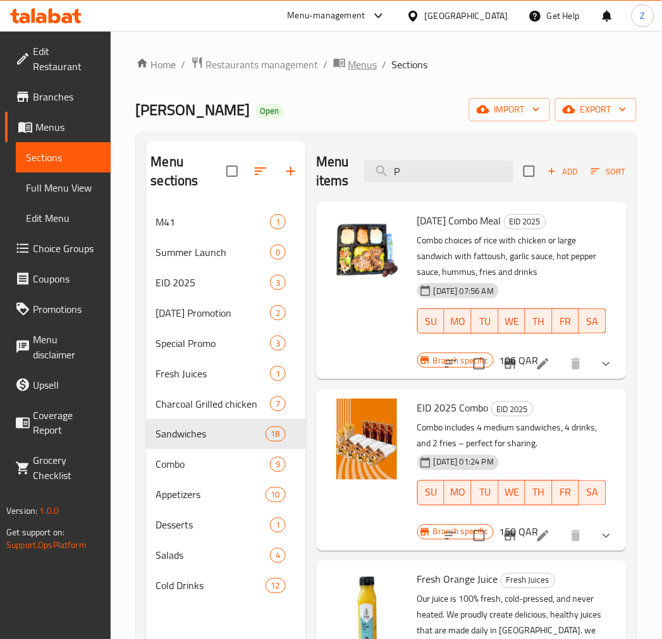
type input "P"
click at [355, 61] on span "Menus" at bounding box center [362, 64] width 29 height 15
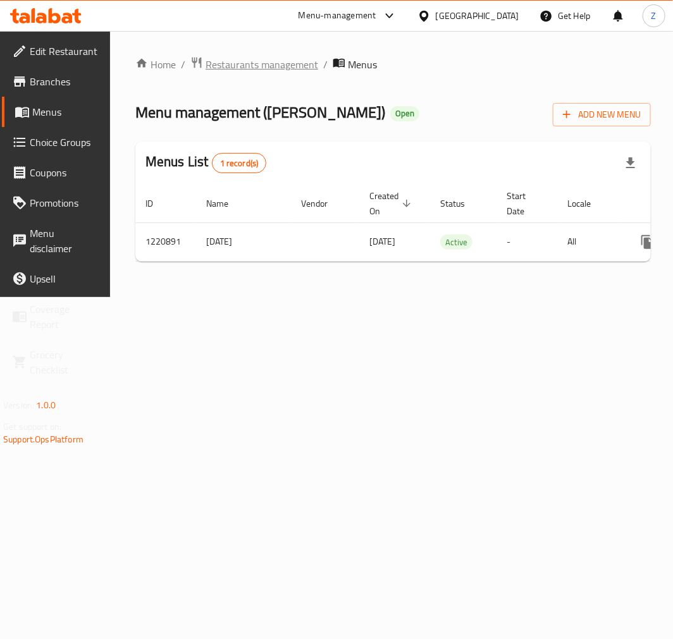
click at [250, 58] on span "Restaurants management" at bounding box center [261, 64] width 113 height 15
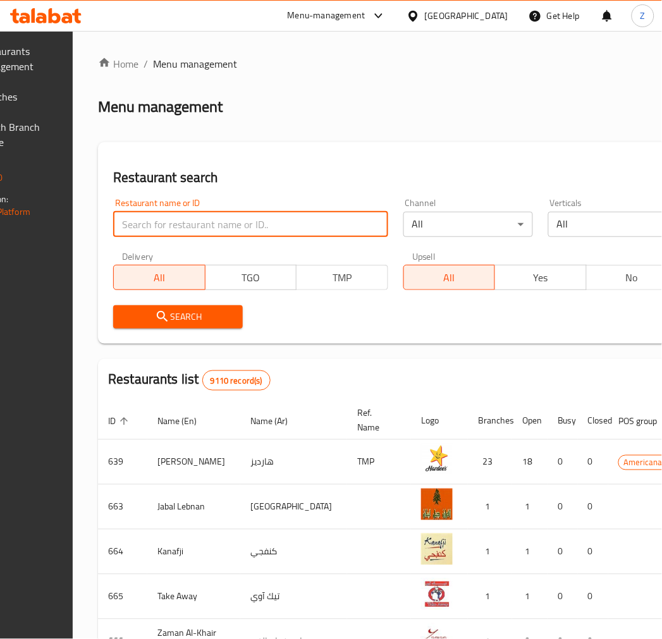
click at [218, 223] on input "search" at bounding box center [250, 224] width 274 height 25
click button "Search" at bounding box center [178, 316] width 130 height 23
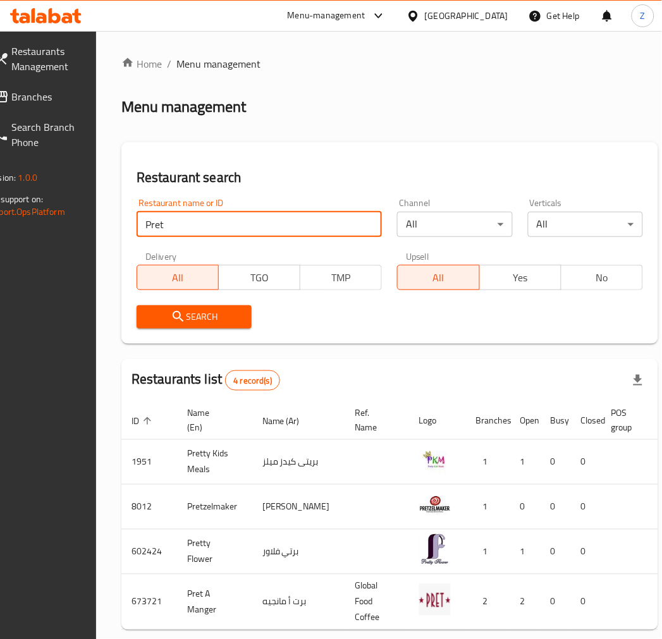
type input "Pret"
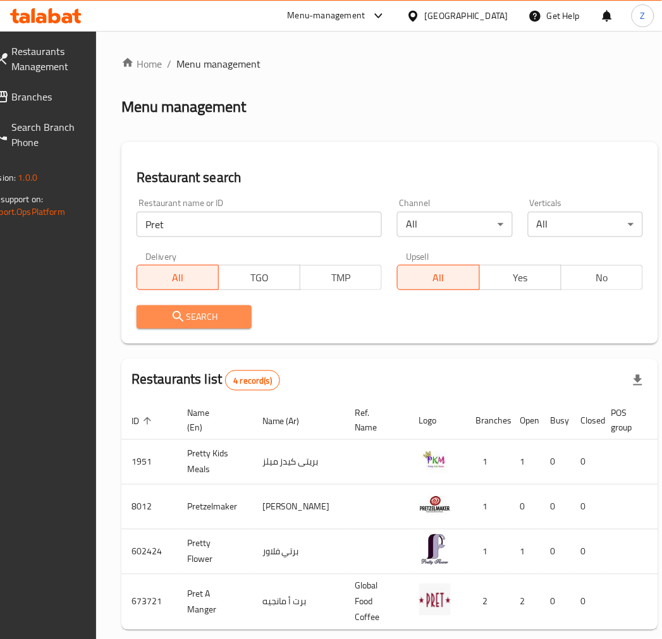
click at [224, 309] on span "Search" at bounding box center [194, 317] width 95 height 16
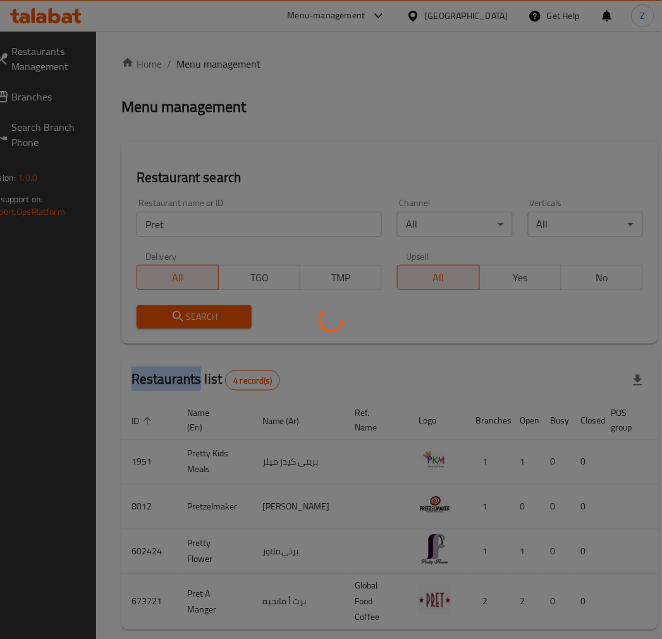
click at [224, 308] on div at bounding box center [331, 319] width 662 height 639
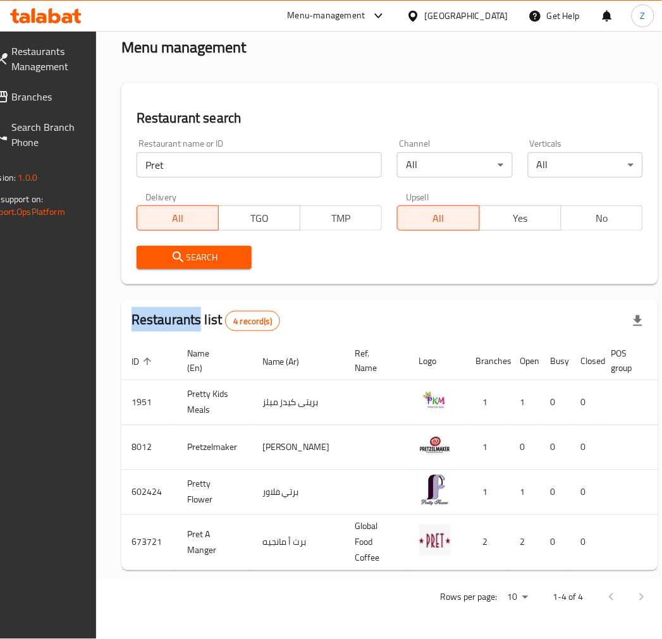
scroll to position [0, 123]
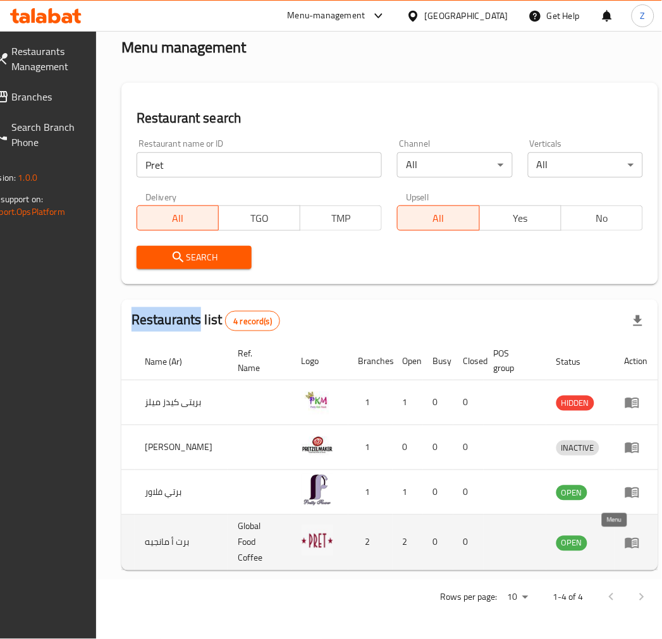
click at [595, 535] on link "enhanced table" at bounding box center [636, 542] width 23 height 15
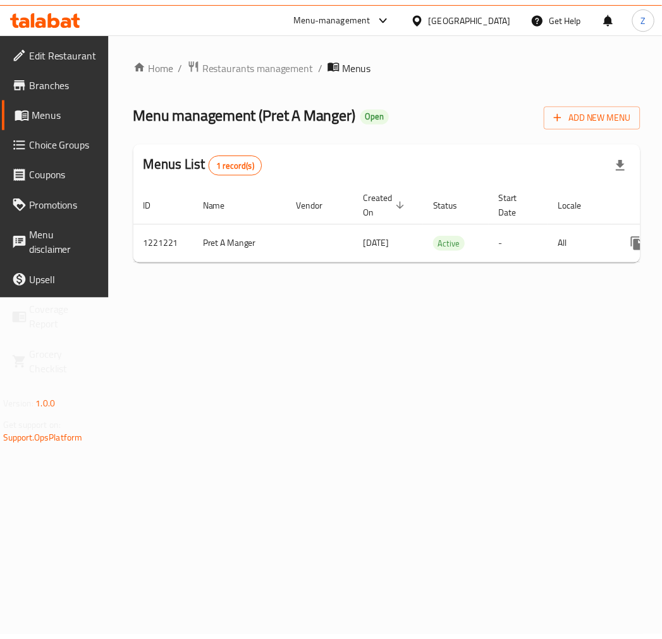
scroll to position [0, 118]
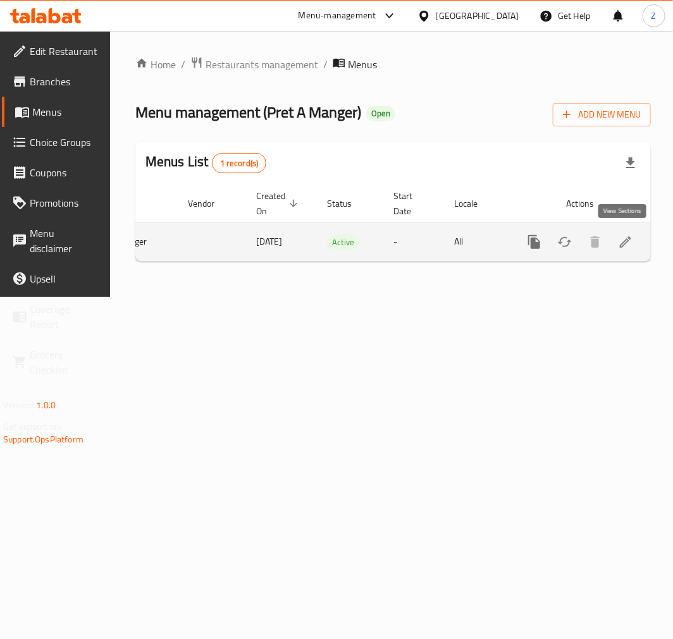
click at [595, 240] on icon "enhanced table" at bounding box center [624, 241] width 11 height 11
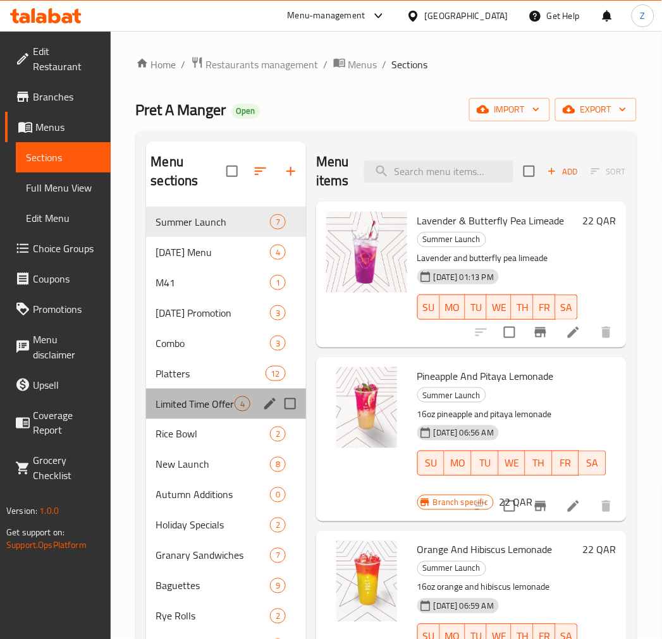
click at [204, 394] on div "Limited Time Offer 4" at bounding box center [226, 404] width 160 height 30
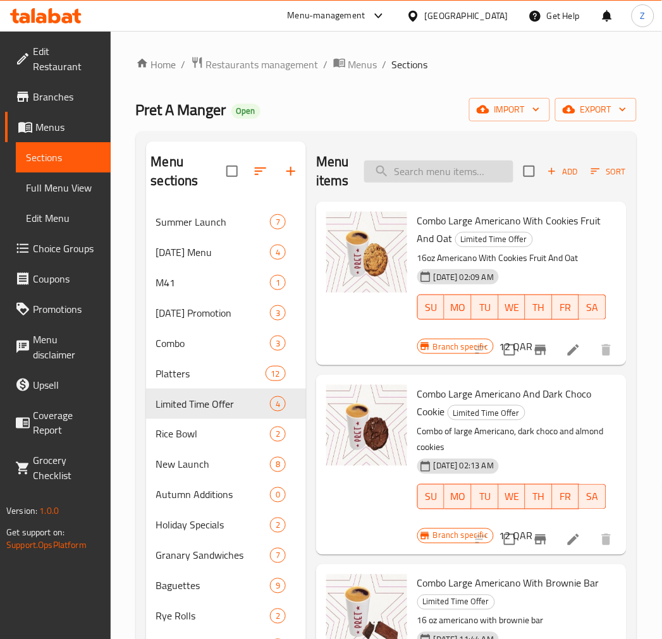
click at [425, 175] on input "search" at bounding box center [438, 172] width 149 height 22
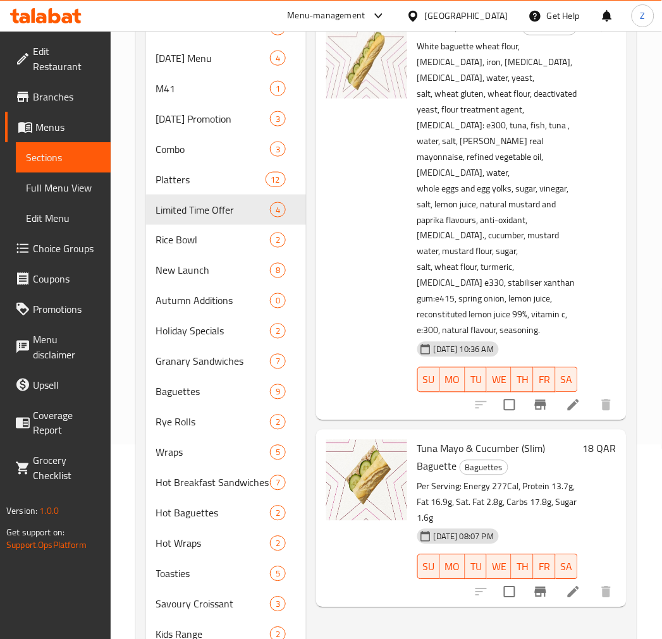
scroll to position [281, 0]
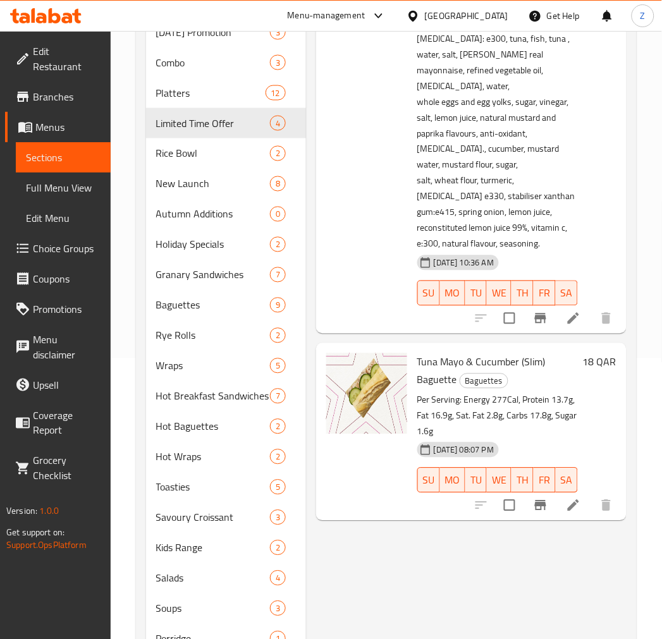
type input "Tuna may"
click at [443, 353] on span "Tuna Mayo & Cucumber (Slim) Baguette" at bounding box center [481, 371] width 128 height 37
click at [445, 353] on span "Tuna Mayo & Cucumber (Slim) Baguette" at bounding box center [481, 371] width 128 height 37
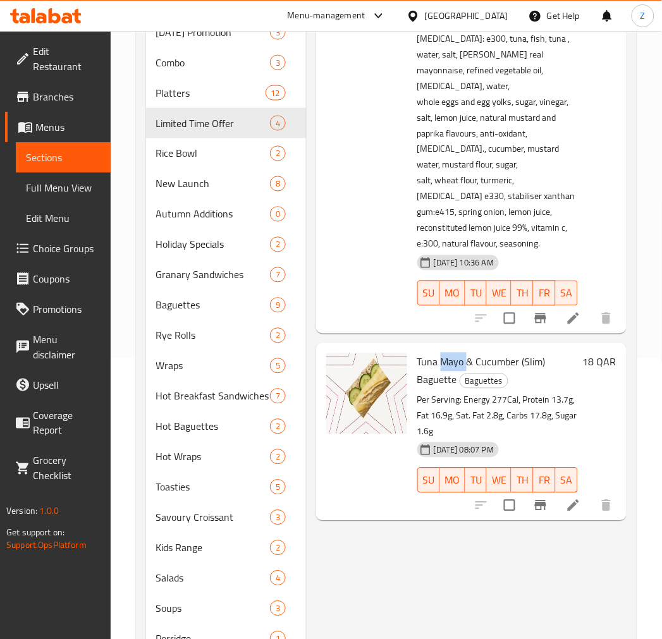
click at [445, 353] on span "Tuna Mayo & Cucumber (Slim) Baguette" at bounding box center [481, 371] width 128 height 37
drag, startPoint x: 453, startPoint y: 333, endPoint x: 415, endPoint y: 316, distance: 41.3
click at [415, 348] on div "Tuna Mayo & Cucumber (Slim) Baguette Baguettes Per Serving: Energy 277Cal, Prot…" at bounding box center [497, 432] width 171 height 168
click at [452, 353] on span "Tuna Mayo & Cucumber (Slim) Baguette" at bounding box center [481, 371] width 128 height 37
drag, startPoint x: 454, startPoint y: 331, endPoint x: 419, endPoint y: 315, distance: 38.5
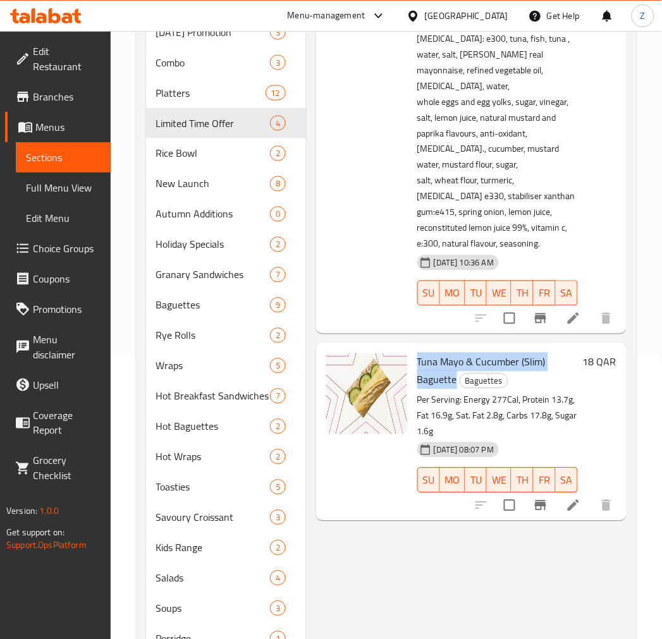
click at [419, 353] on span "Tuna Mayo & Cucumber (Slim) Baguette" at bounding box center [481, 371] width 128 height 37
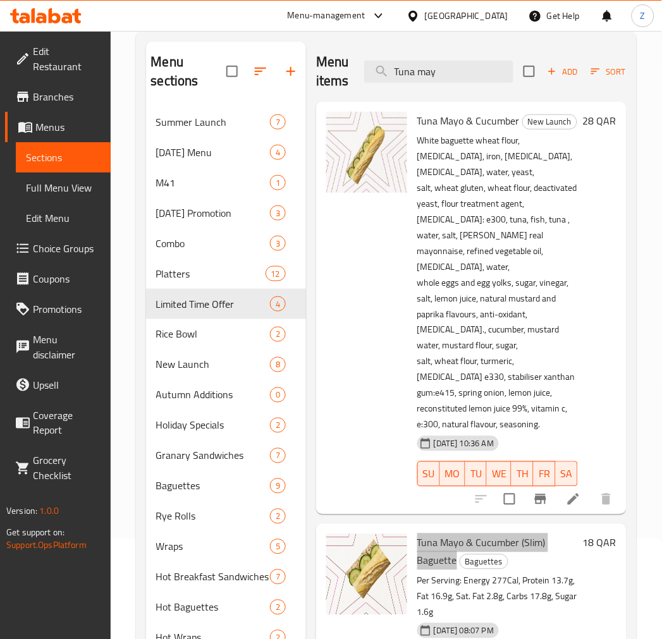
scroll to position [0, 0]
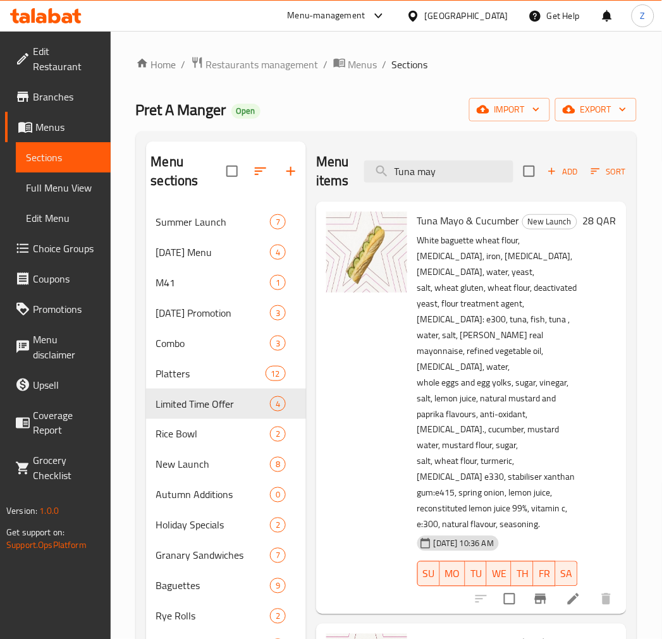
click at [502, 223] on span "Tuna Mayo & Cucumber" at bounding box center [468, 220] width 102 height 19
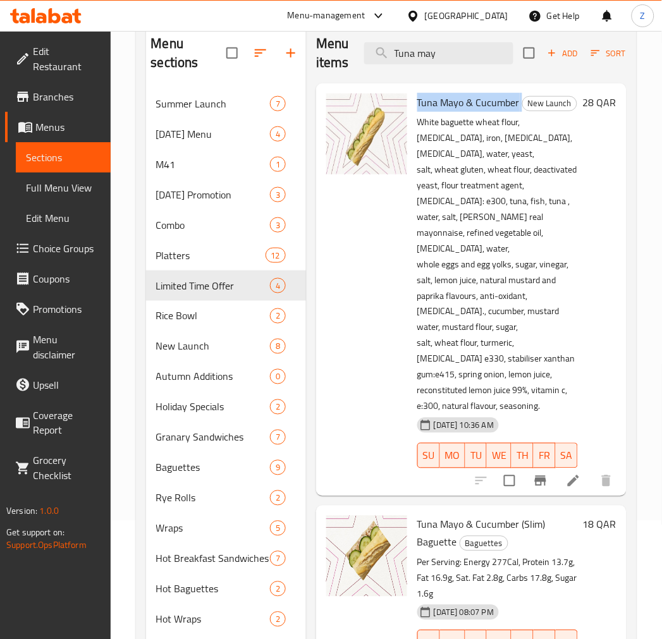
scroll to position [70, 0]
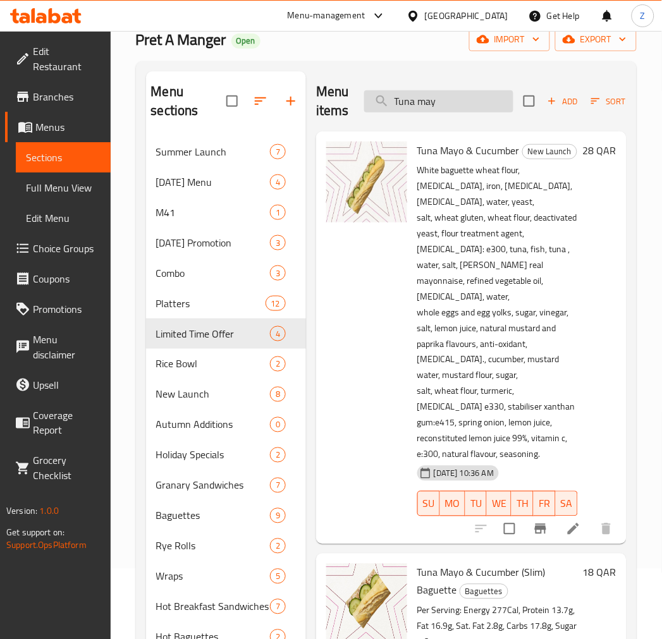
click at [465, 101] on input "Tuna may" at bounding box center [438, 101] width 149 height 22
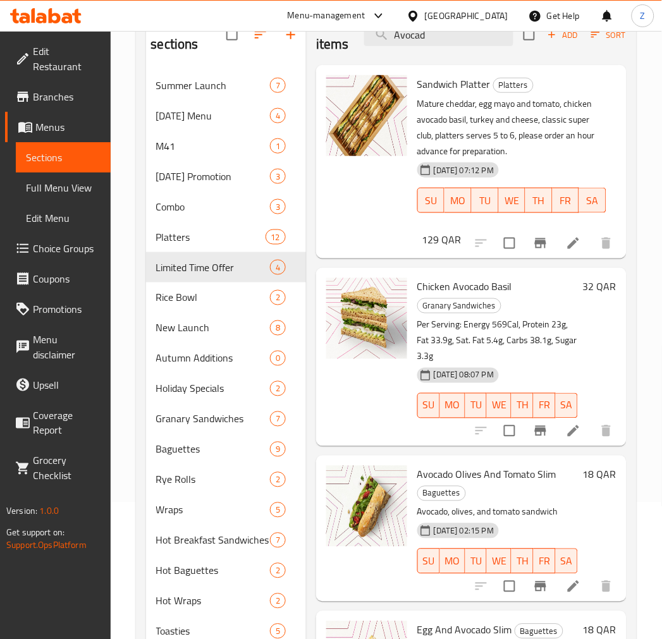
scroll to position [211, 0]
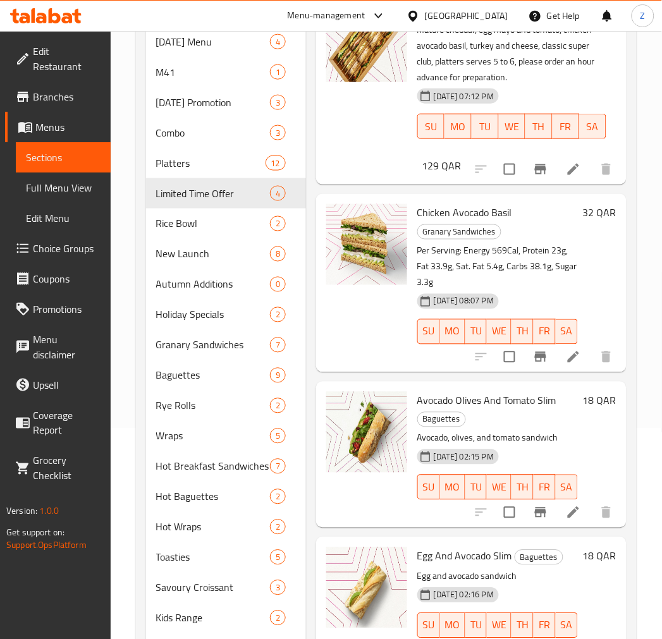
click at [472, 212] on span "Chicken Avocado Basil" at bounding box center [464, 213] width 95 height 19
click at [469, 215] on span "Chicken Avocado Basil" at bounding box center [464, 213] width 95 height 19
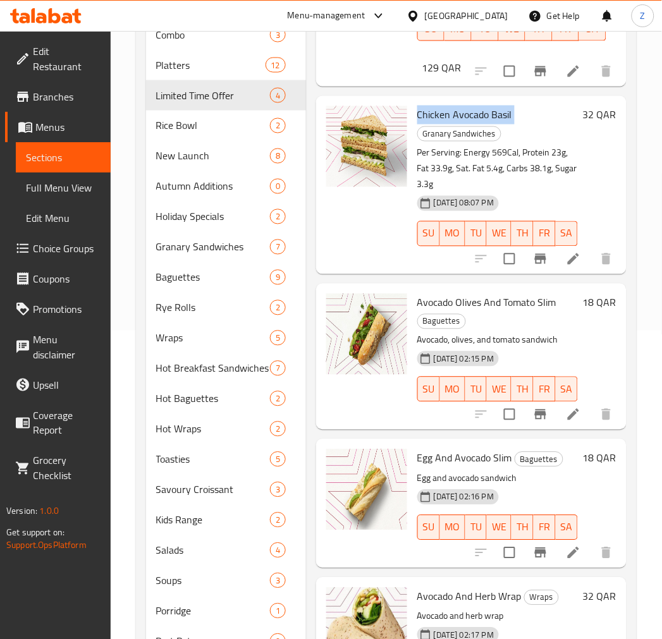
scroll to position [70, 0]
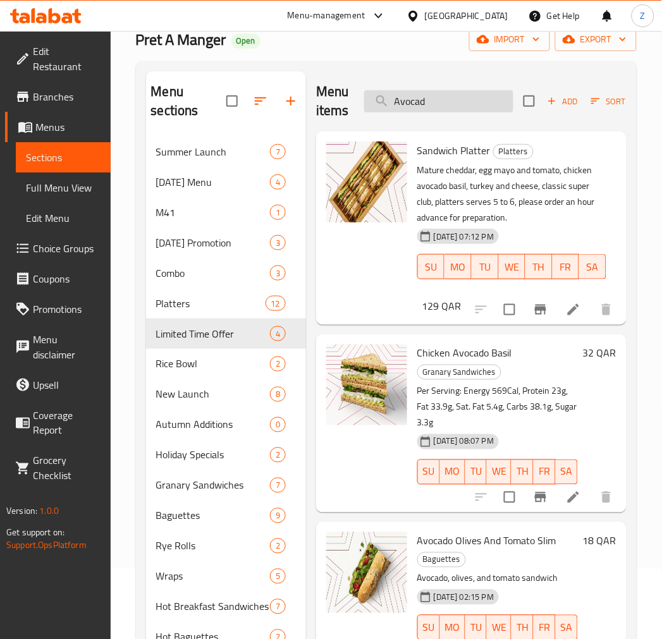
click at [413, 104] on input "Avocad" at bounding box center [438, 101] width 149 height 22
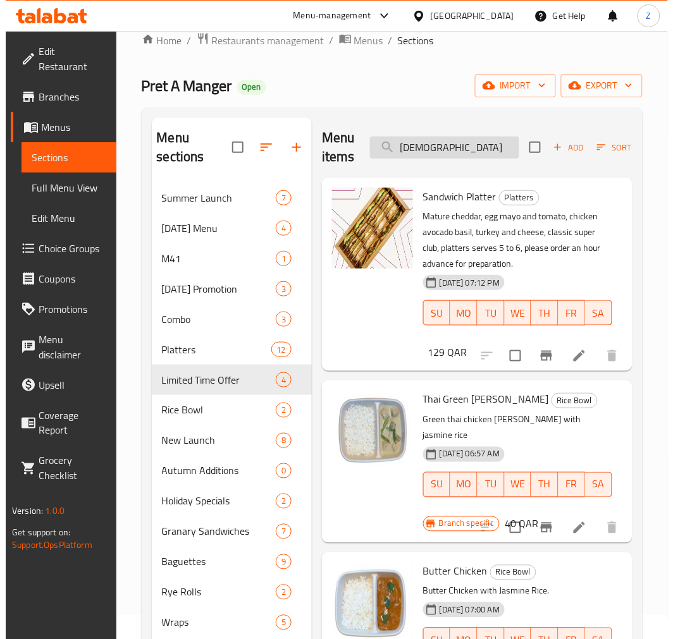
scroll to position [0, 0]
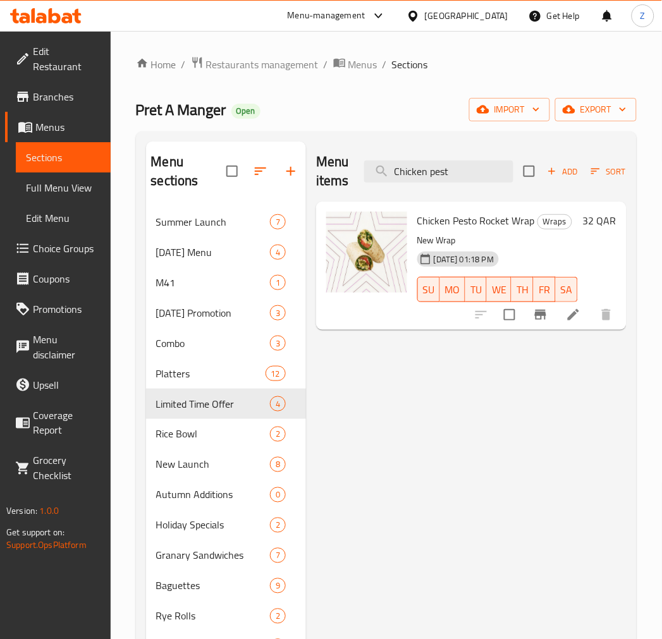
type input "Chicken pest"
click at [456, 221] on span "Chicken Pesto Rocket Wrap" at bounding box center [476, 220] width 118 height 19
drag, startPoint x: 458, startPoint y: 241, endPoint x: 419, endPoint y: 219, distance: 45.3
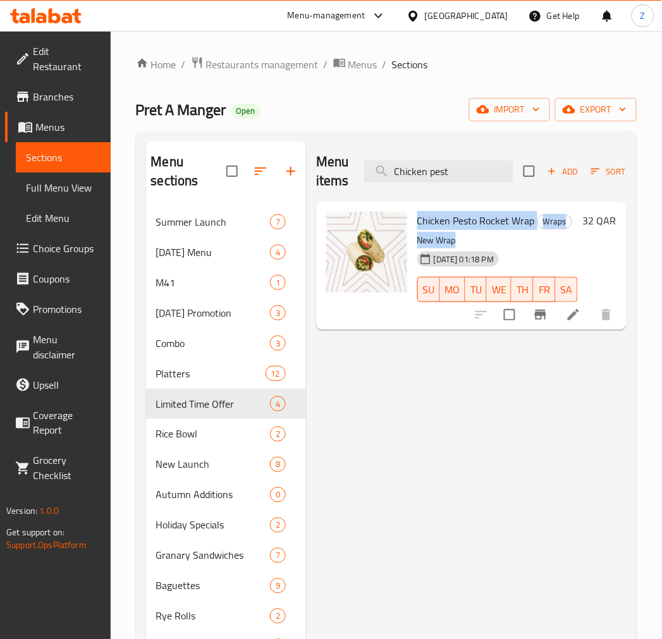
click at [419, 219] on div "Chicken Pesto Rocket Wrap Wraps New Wrap 02-07-2024 01:18 PM SU MO TU WE TH FR …" at bounding box center [497, 266] width 171 height 118
click at [520, 224] on span "Chicken Pesto Rocket Wrap" at bounding box center [476, 220] width 118 height 19
drag, startPoint x: 417, startPoint y: 217, endPoint x: 458, endPoint y: 241, distance: 47.3
click at [458, 241] on div "Chicken Pesto Rocket Wrap Wraps New Wrap 02-07-2024 01:18 PM SU MO TU WE TH FR …" at bounding box center [497, 266] width 171 height 118
click at [451, 243] on p "New Wrap" at bounding box center [497, 241] width 161 height 16
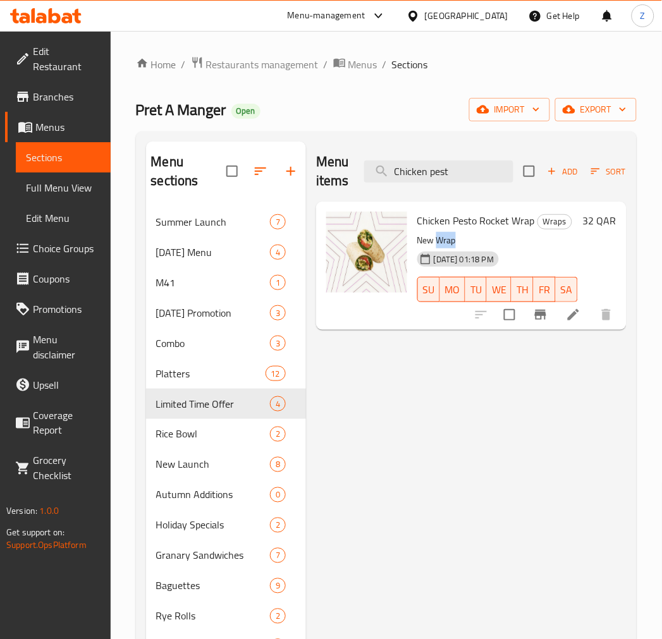
click at [451, 243] on p "New Wrap" at bounding box center [497, 241] width 161 height 16
click at [485, 243] on p "New Wrap" at bounding box center [497, 241] width 161 height 16
drag, startPoint x: 441, startPoint y: 245, endPoint x: 416, endPoint y: 245, distance: 24.7
click at [416, 245] on div "Chicken Pesto Rocket Wrap Wraps New Wrap 02-07-2024 01:18 PM SU MO TU WE TH FR …" at bounding box center [497, 266] width 171 height 118
click at [479, 238] on p "New Wrap" at bounding box center [497, 241] width 161 height 16
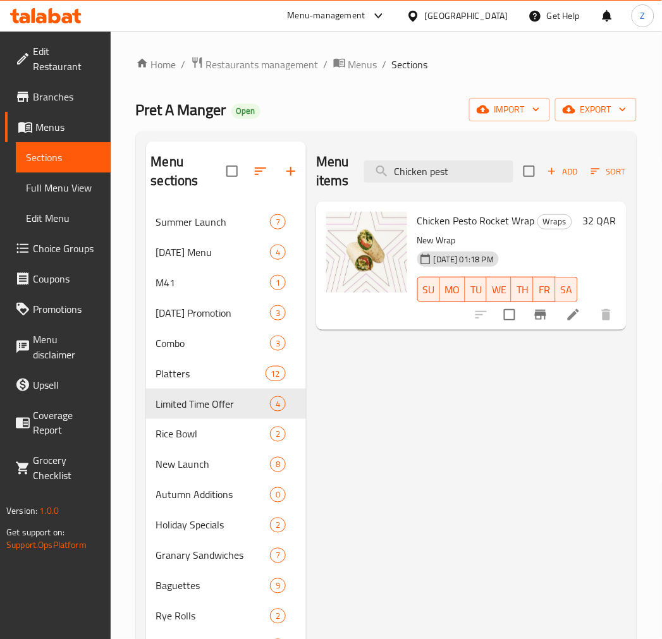
click at [447, 240] on p "New Wrap" at bounding box center [497, 241] width 161 height 16
click at [481, 233] on p "New Wrap" at bounding box center [497, 241] width 161 height 16
click at [444, 236] on p "New Wrap" at bounding box center [497, 241] width 161 height 16
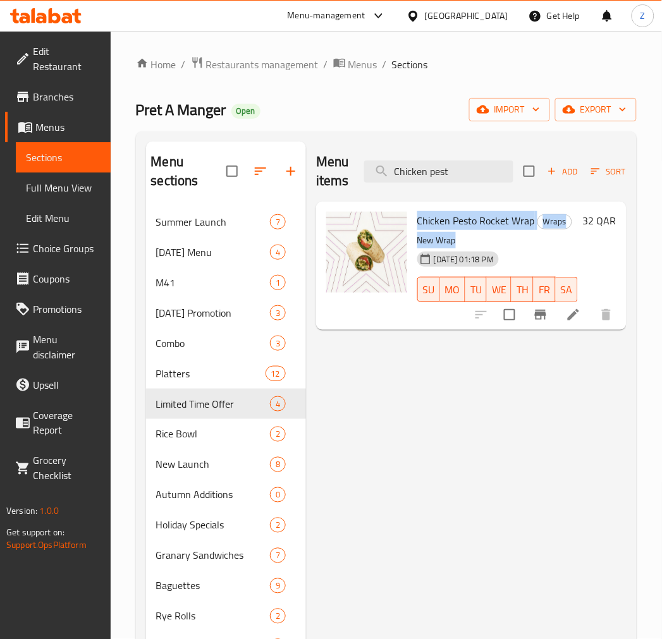
drag, startPoint x: 450, startPoint y: 241, endPoint x: 414, endPoint y: 219, distance: 42.3
click at [414, 219] on div "Chicken Pesto Rocket Wrap Wraps New Wrap 02-07-2024 01:18 PM SU MO TU WE TH FR …" at bounding box center [497, 266] width 171 height 118
click at [485, 247] on div "02-07-2024 01:18 PM SU MO TU WE TH FR SA" at bounding box center [497, 281] width 171 height 68
click at [359, 61] on span "Menus" at bounding box center [362, 64] width 29 height 15
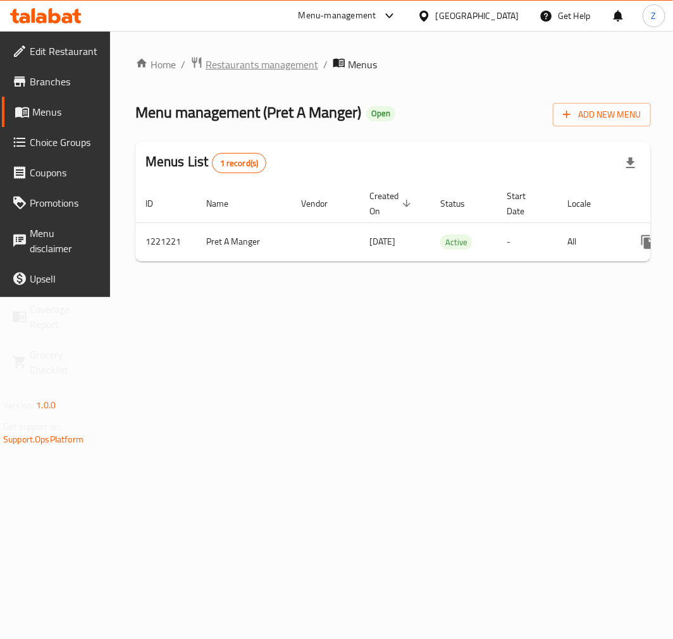
click at [282, 66] on span "Restaurants management" at bounding box center [261, 64] width 113 height 15
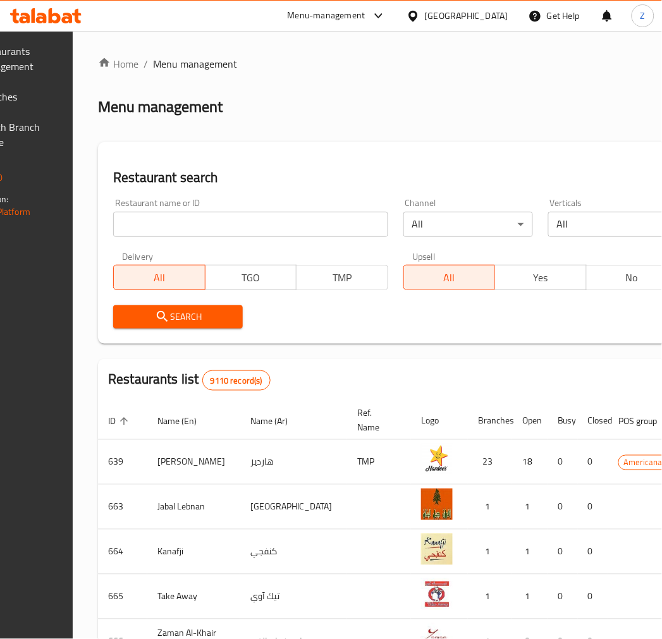
click at [231, 235] on input "search" at bounding box center [250, 224] width 274 height 25
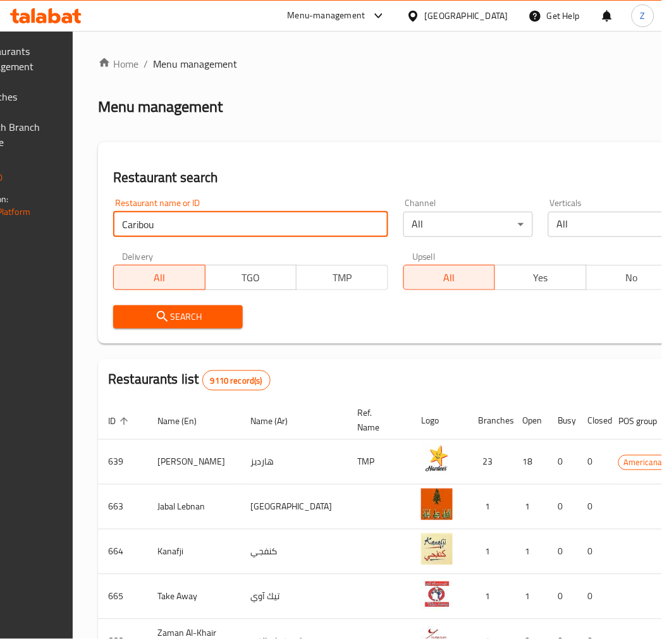
type input "Caribou"
click button "Search" at bounding box center [178, 316] width 130 height 23
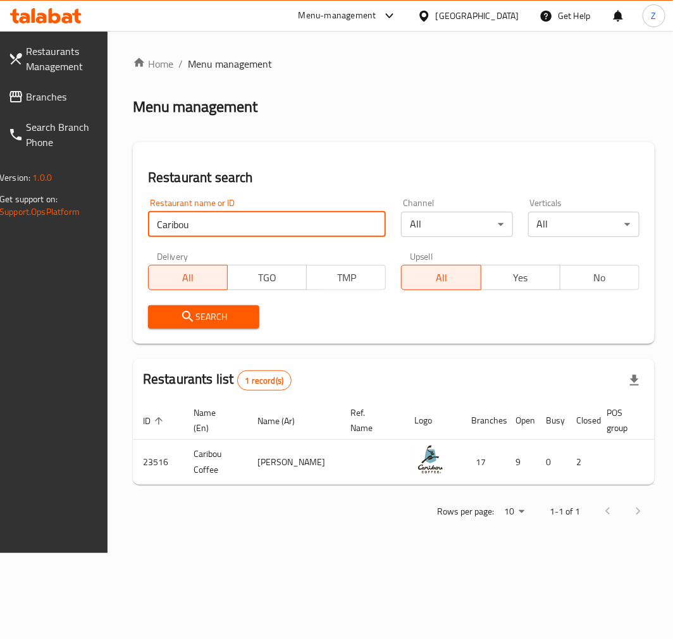
scroll to position [0, 96]
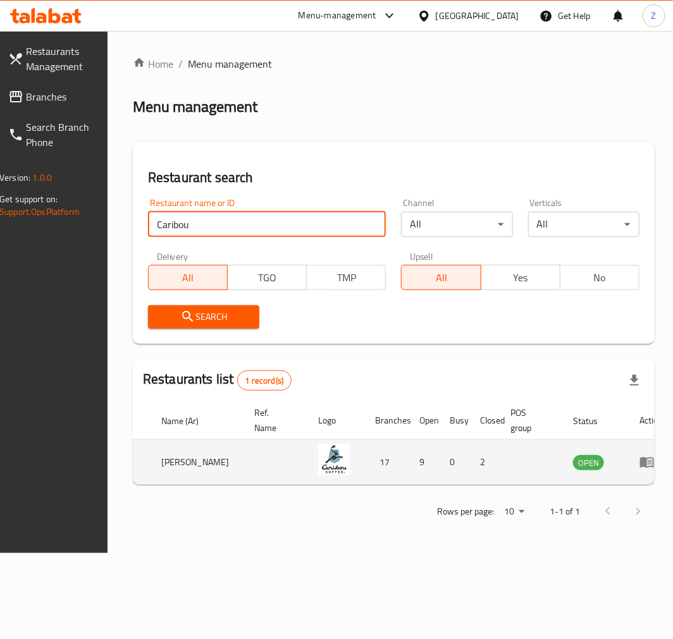
click at [595, 463] on icon "enhanced table" at bounding box center [649, 462] width 4 height 5
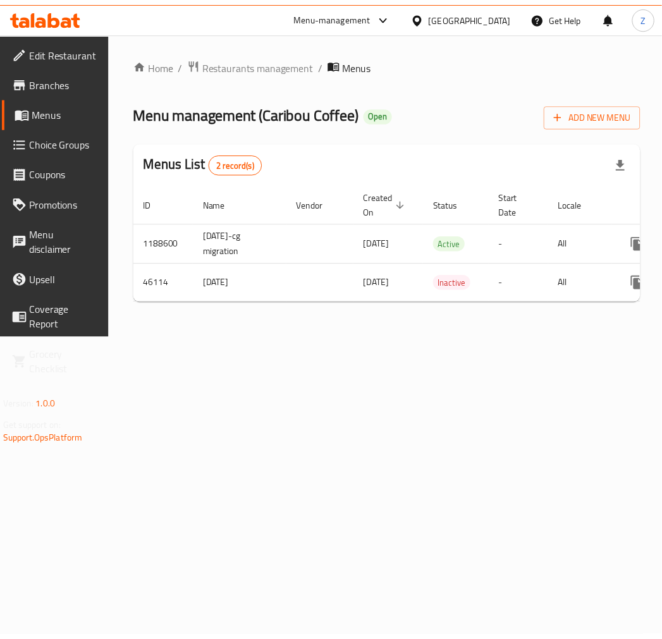
scroll to position [0, 118]
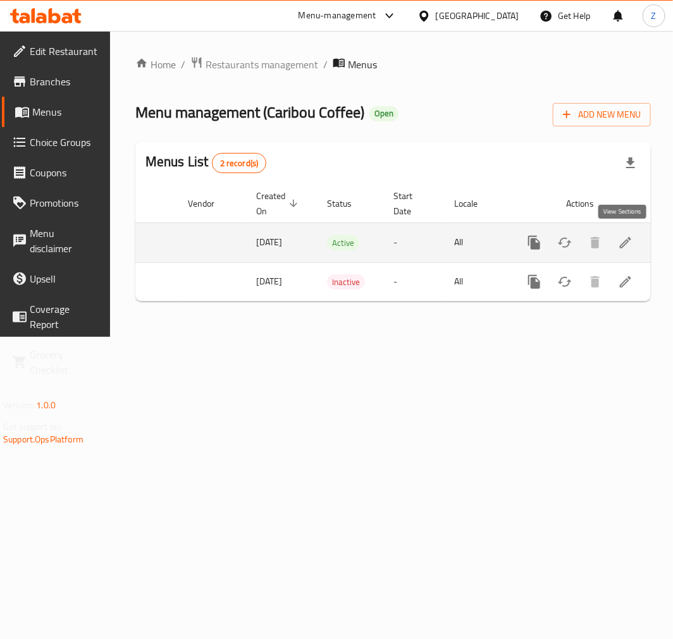
click at [595, 238] on icon "enhanced table" at bounding box center [624, 242] width 11 height 11
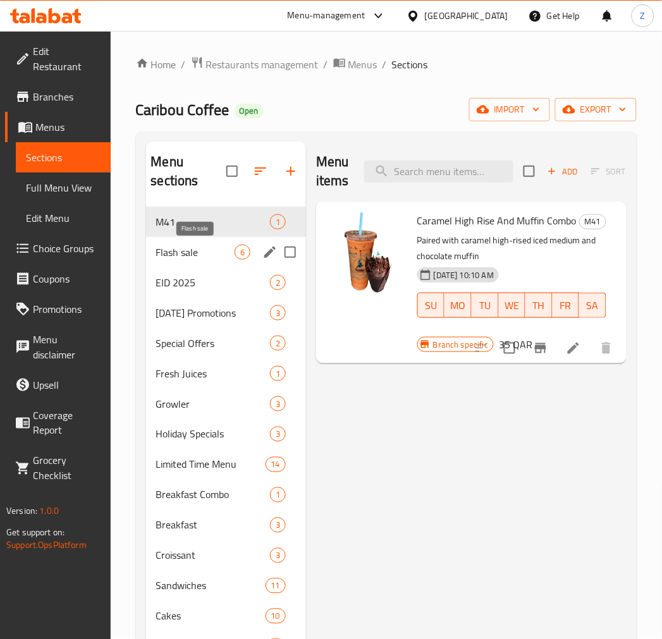
click at [213, 250] on span "Flash sale" at bounding box center [195, 252] width 78 height 15
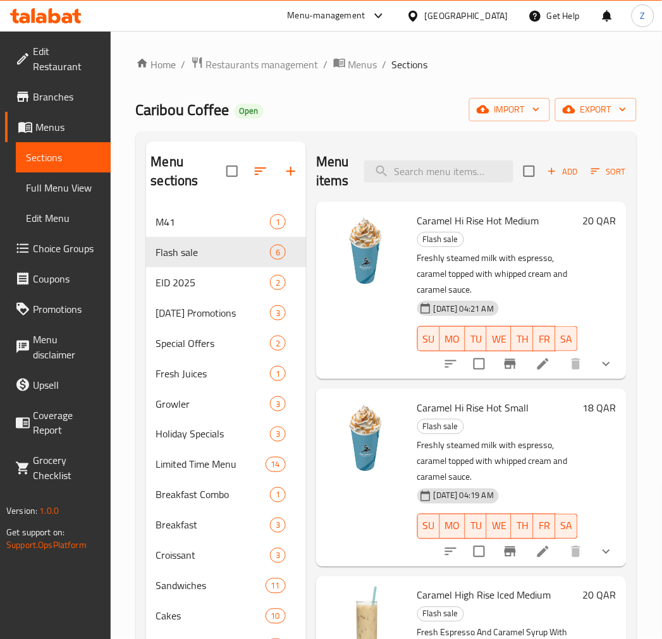
click at [454, 222] on span "Caramel Hi Rise Hot Medium" at bounding box center [478, 220] width 122 height 19
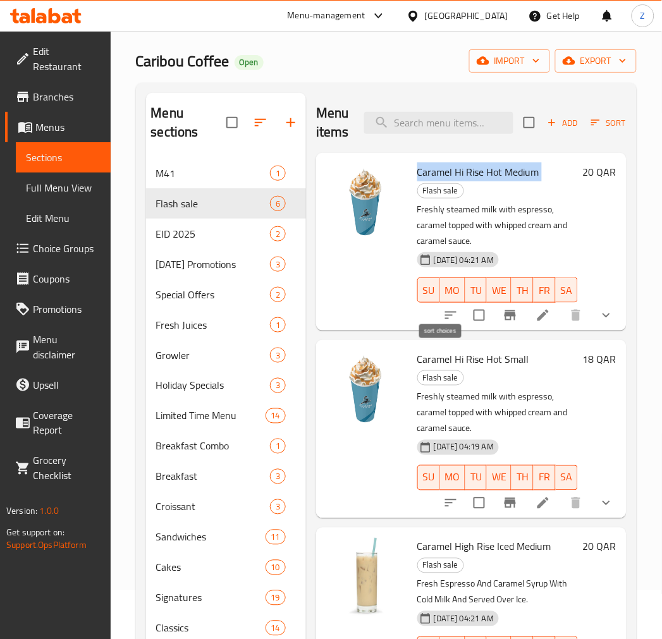
scroll to position [47, 0]
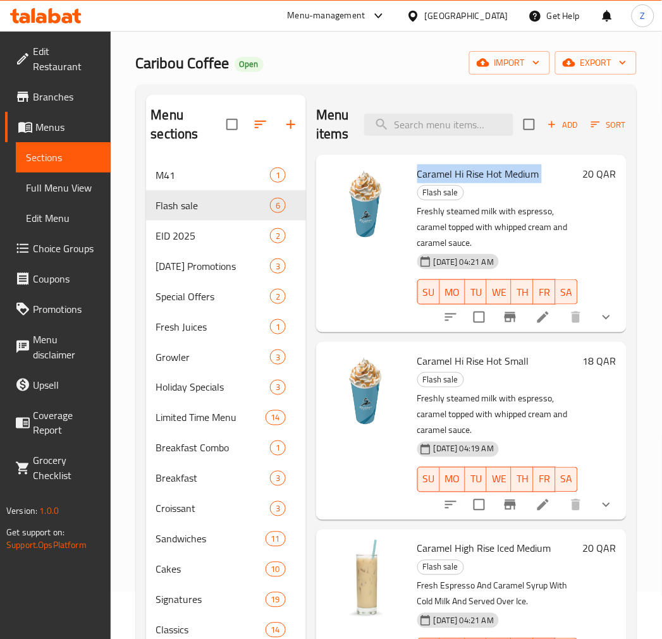
click at [449, 177] on span "Caramel Hi Rise Hot Medium" at bounding box center [478, 173] width 122 height 19
click at [465, 351] on span "Caramel Hi Rise Hot Small" at bounding box center [473, 360] width 112 height 19
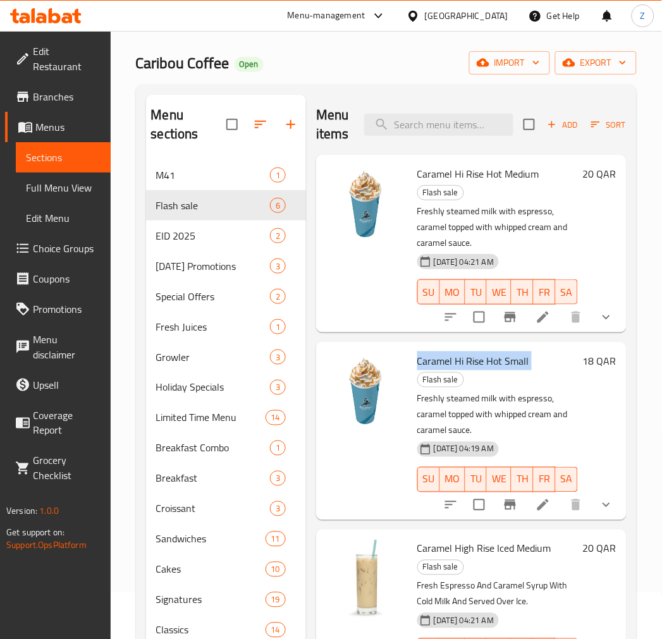
click at [465, 351] on span "Caramel Hi Rise Hot Small" at bounding box center [473, 360] width 112 height 19
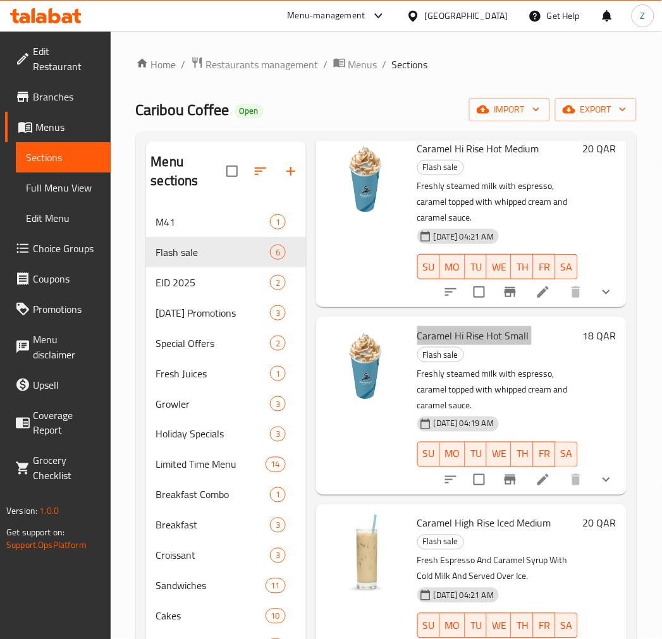
scroll to position [104, 0]
click at [452, 514] on span "Caramel High Rise Iced Medium" at bounding box center [484, 523] width 134 height 19
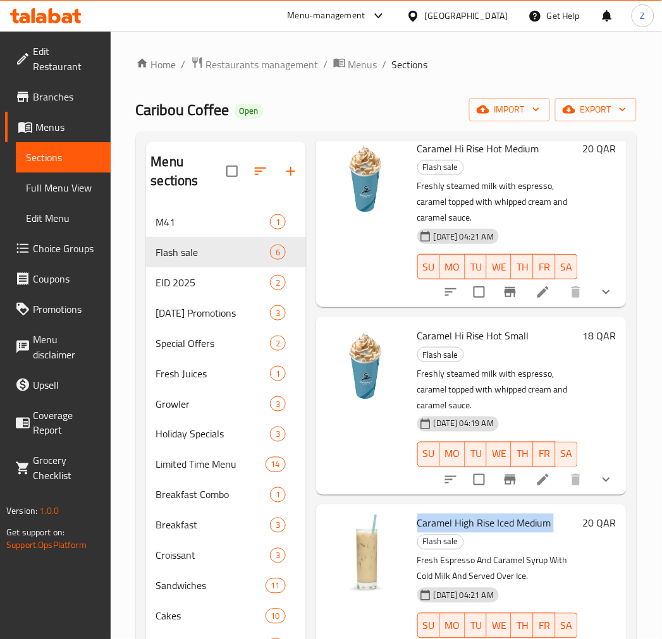
click at [452, 514] on span "Caramel High Rise Iced Medium" at bounding box center [484, 523] width 134 height 19
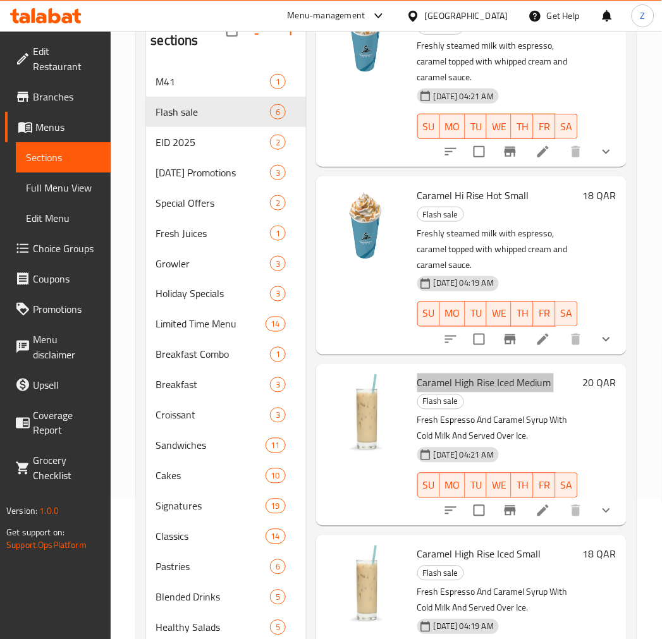
scroll to position [281, 0]
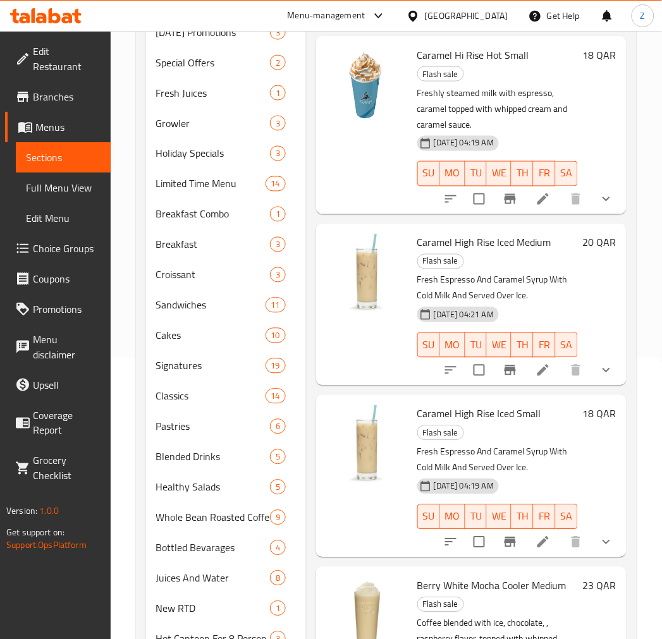
click at [479, 405] on span "Caramel High Rise Iced Small" at bounding box center [479, 414] width 124 height 19
click at [477, 405] on span "Caramel High Rise Iced Small" at bounding box center [479, 414] width 124 height 19
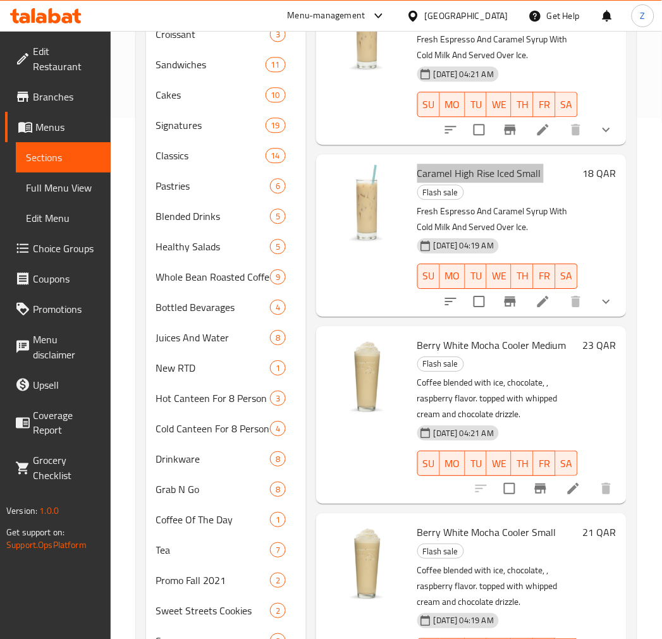
scroll to position [561, 0]
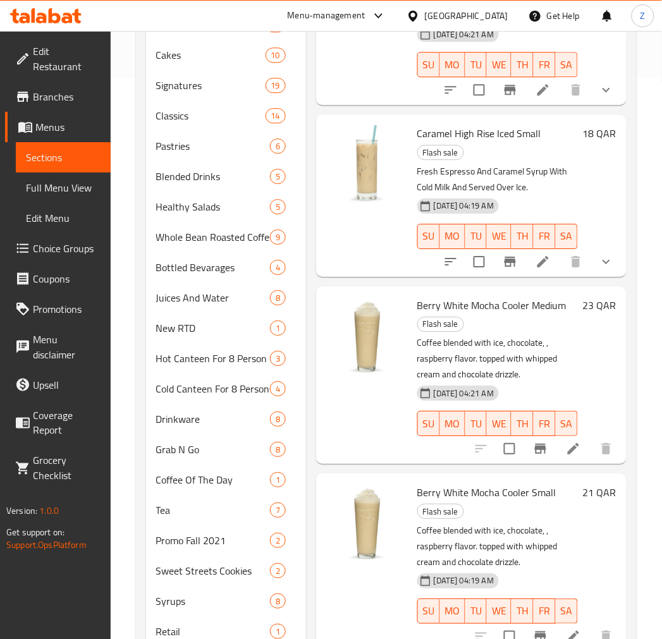
click at [452, 296] on span "Berry White Mocha Cooler Medium" at bounding box center [491, 305] width 149 height 19
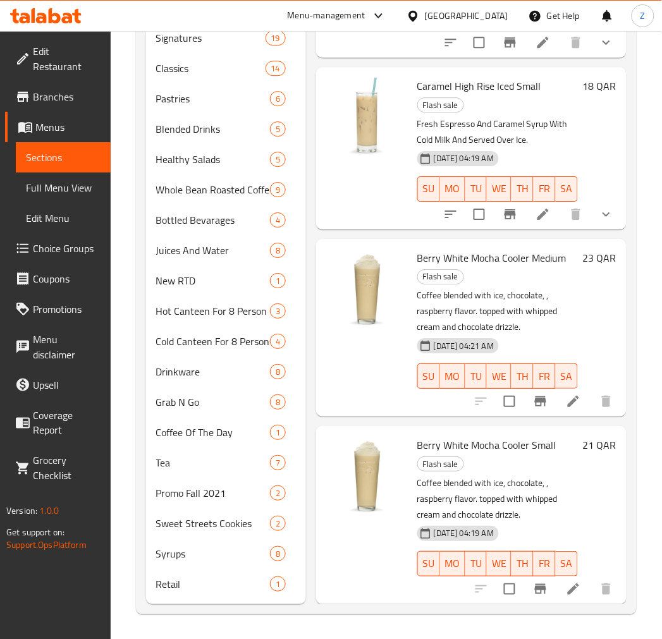
click at [471, 436] on span "Berry White Mocha Cooler Small" at bounding box center [486, 445] width 139 height 19
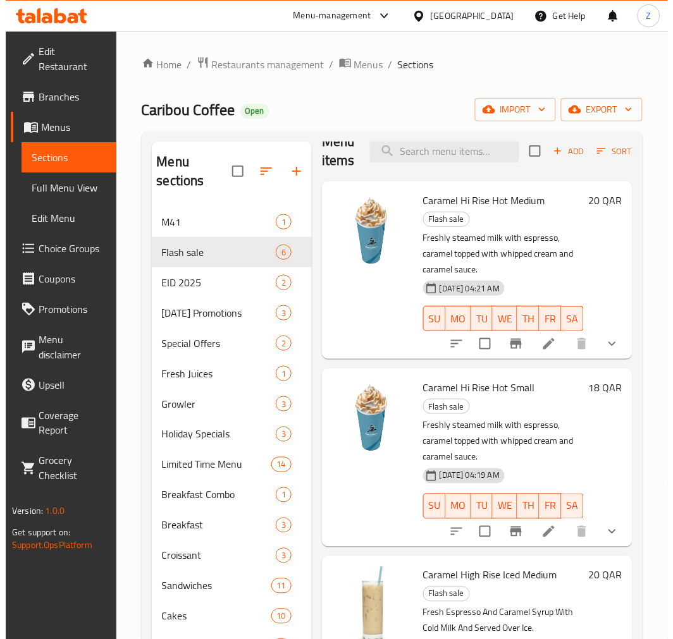
scroll to position [0, 0]
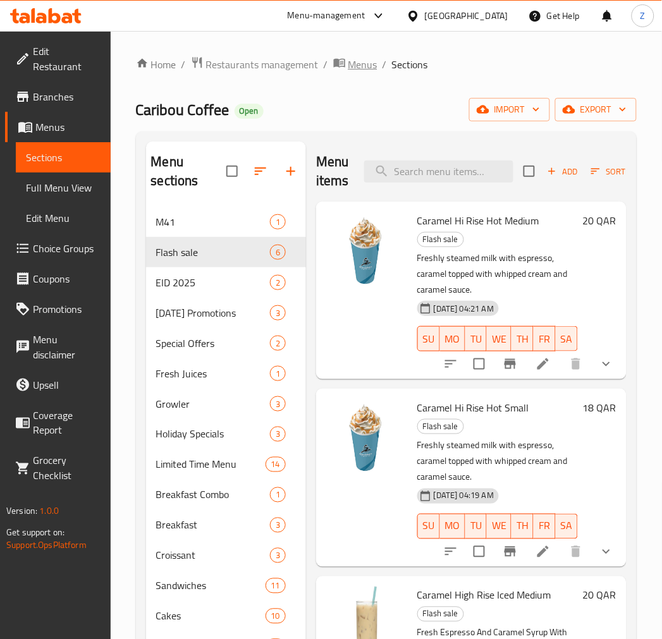
click at [352, 58] on span "Menus" at bounding box center [362, 64] width 29 height 15
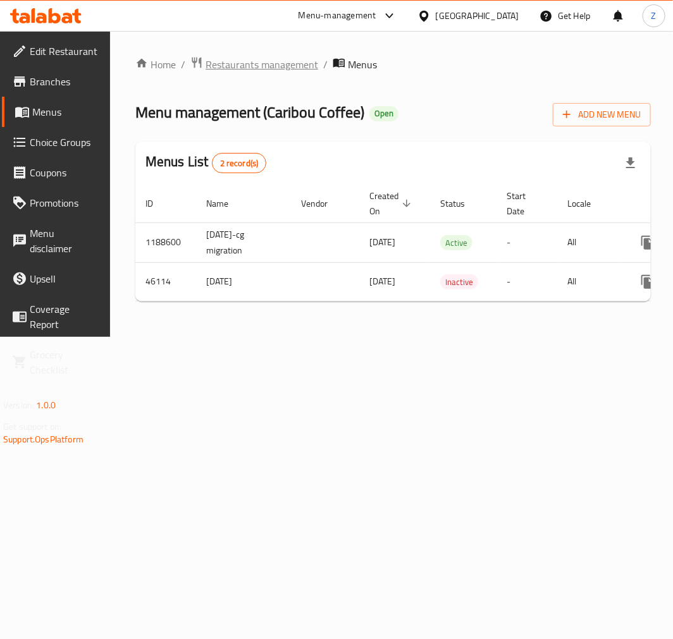
click at [245, 65] on span "Restaurants management" at bounding box center [261, 64] width 113 height 15
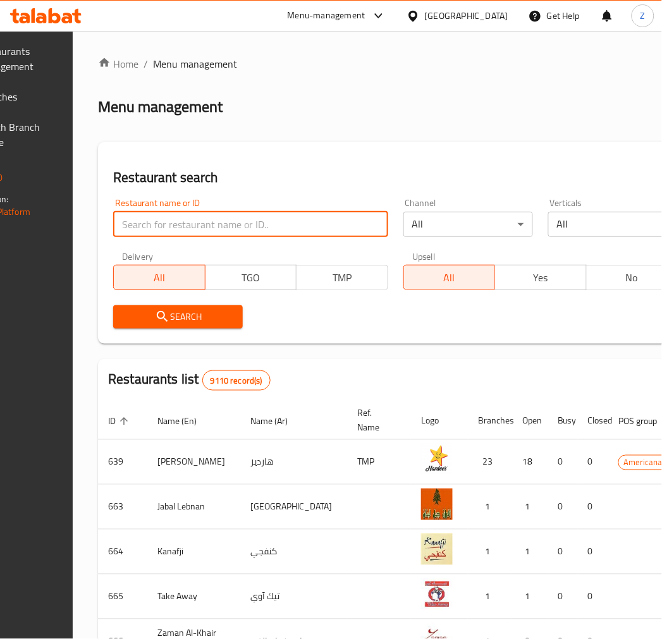
click at [279, 219] on input "search" at bounding box center [250, 224] width 274 height 25
type input "Mooya"
click button "Search" at bounding box center [178, 316] width 130 height 23
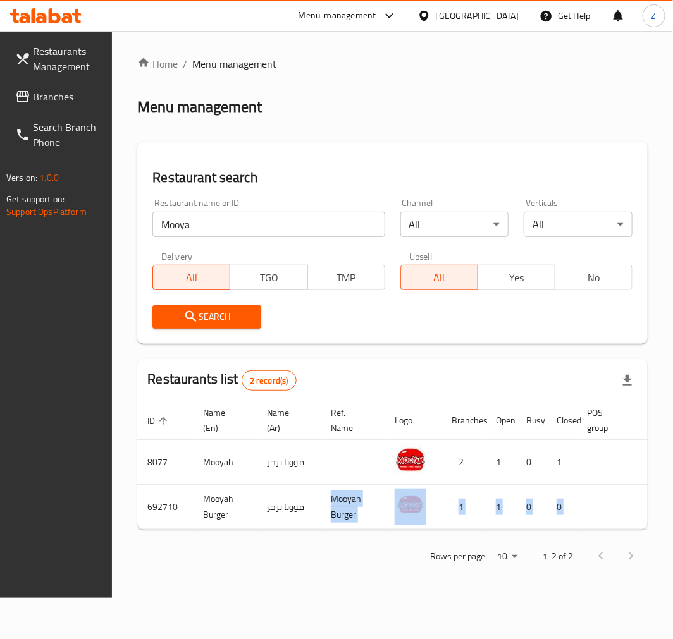
drag, startPoint x: 348, startPoint y: 547, endPoint x: 318, endPoint y: 530, distance: 34.3
click at [318, 525] on div "Home / Menu management Menu management Restaurant search Restaurant name or ID …" at bounding box center [392, 314] width 510 height 516
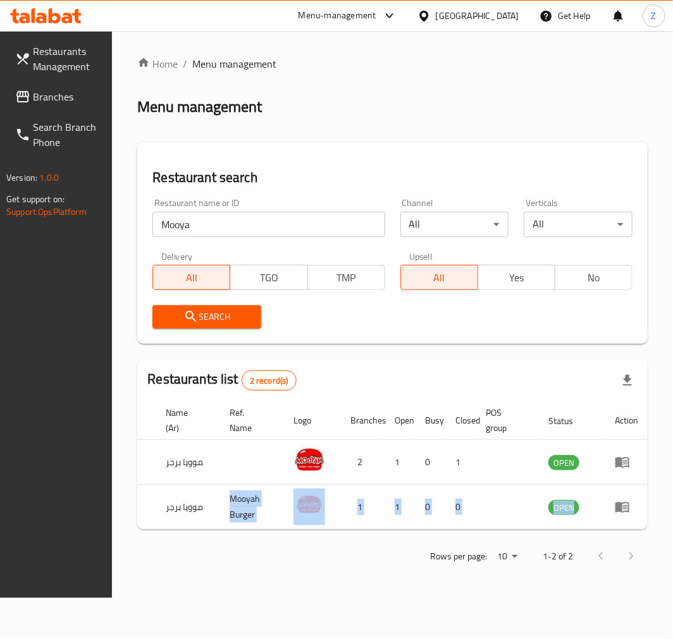
click at [425, 575] on div "Home / Menu management Menu management Restaurant search Restaurant name or ID …" at bounding box center [392, 314] width 561 height 567
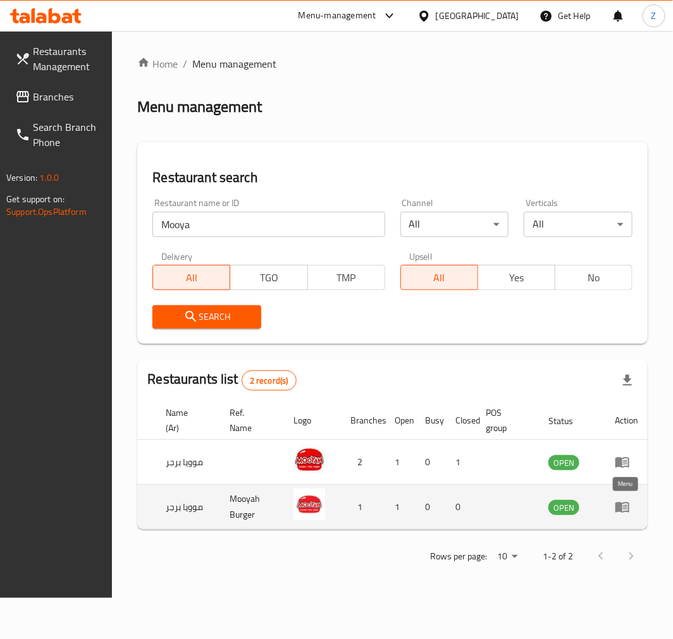
click at [595, 512] on icon "enhanced table" at bounding box center [622, 508] width 14 height 11
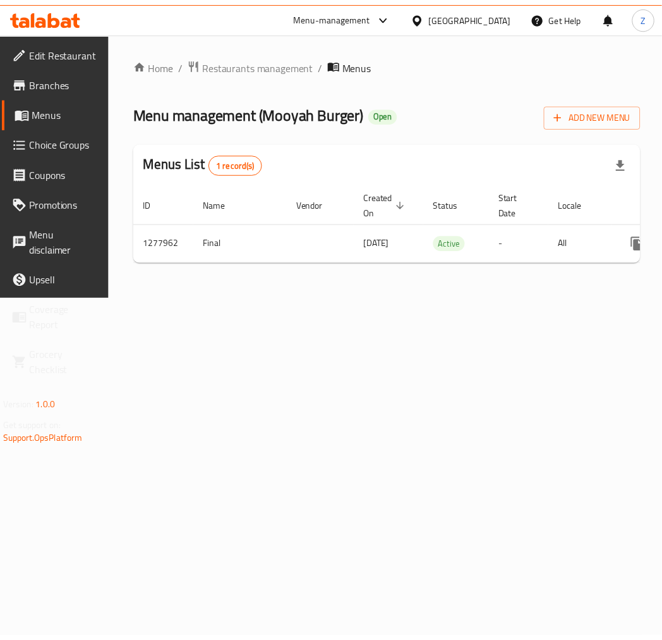
scroll to position [0, 118]
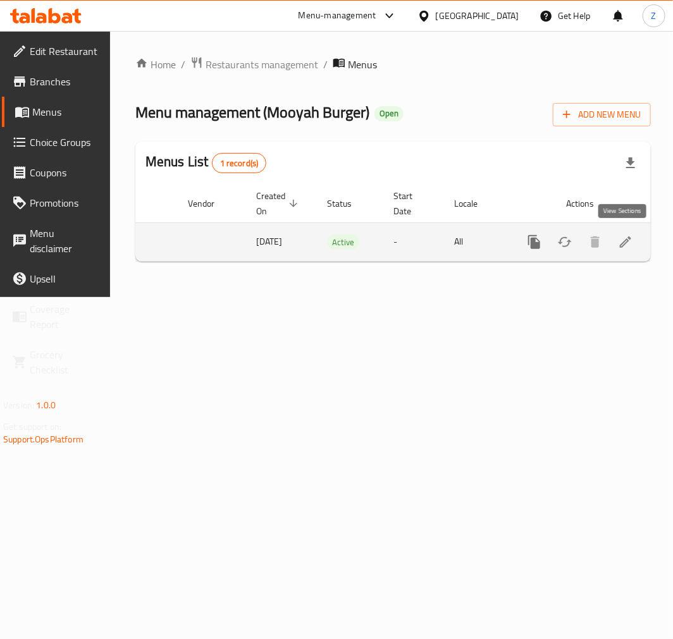
click at [595, 247] on icon "enhanced table" at bounding box center [625, 242] width 15 height 15
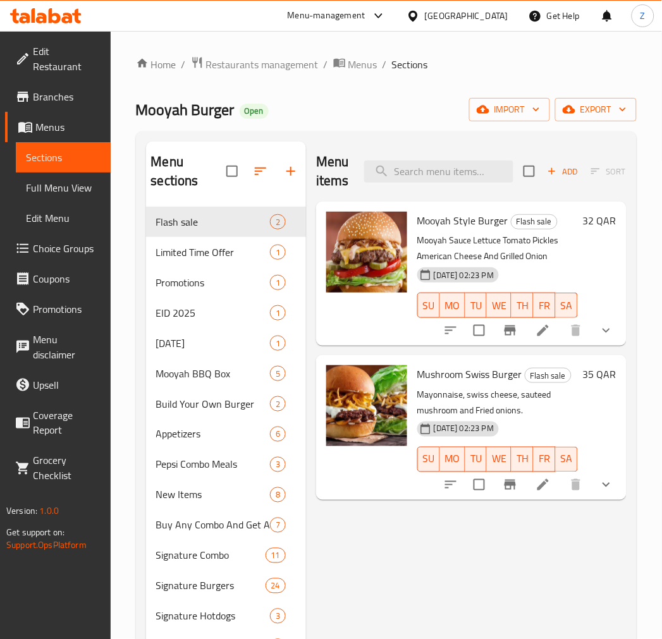
click at [470, 223] on span "Mooyah Style Burger" at bounding box center [462, 220] width 91 height 19
click at [476, 379] on span "Mushroom Swiss Burger" at bounding box center [469, 374] width 105 height 19
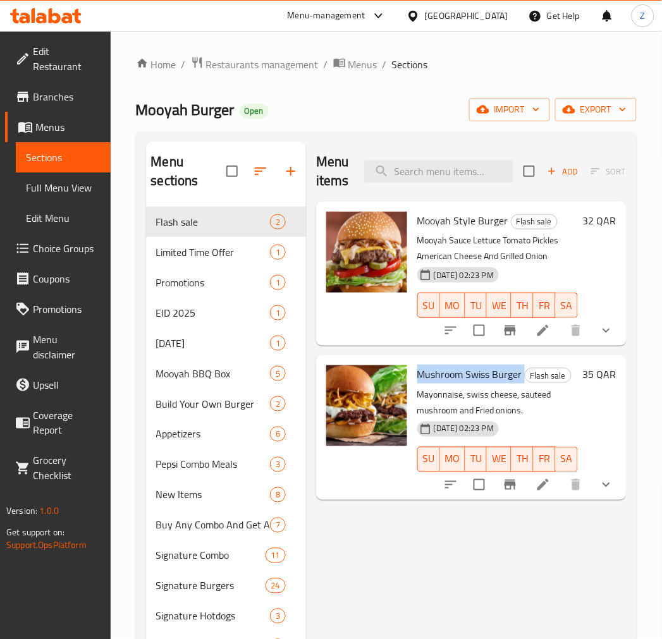
click at [476, 379] on span "Mushroom Swiss Burger" at bounding box center [469, 374] width 105 height 19
